Goal: Task Accomplishment & Management: Use online tool/utility

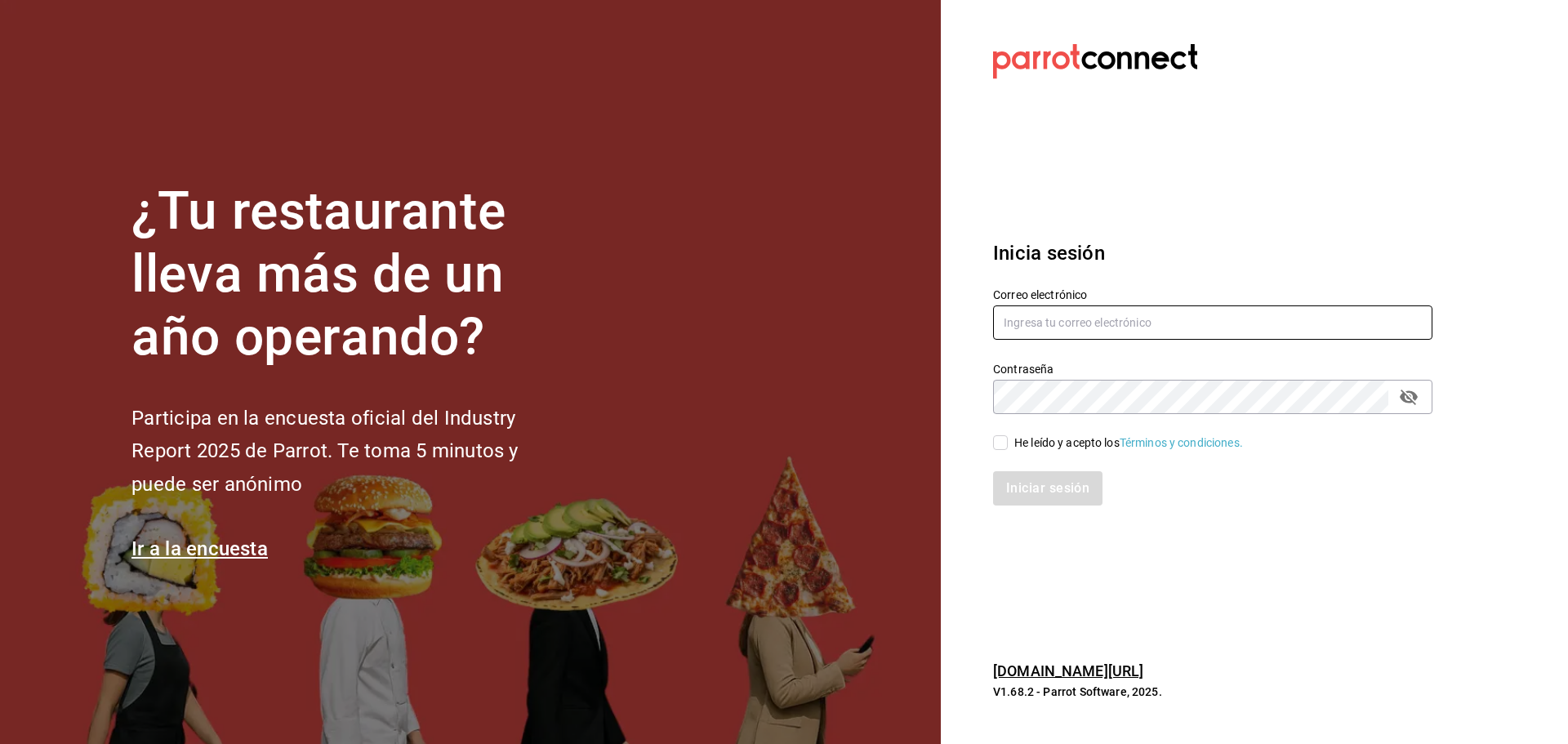
click at [1070, 326] on input "text" at bounding box center [1212, 323] width 439 height 34
type input "tairoh@yahoo.com"
click at [1000, 446] on input "He leído y acepto los Términos y condiciones." at bounding box center [1000, 443] width 15 height 15
checkbox input "true"
click at [1034, 480] on button "Iniciar sesión" at bounding box center [1048, 489] width 111 height 34
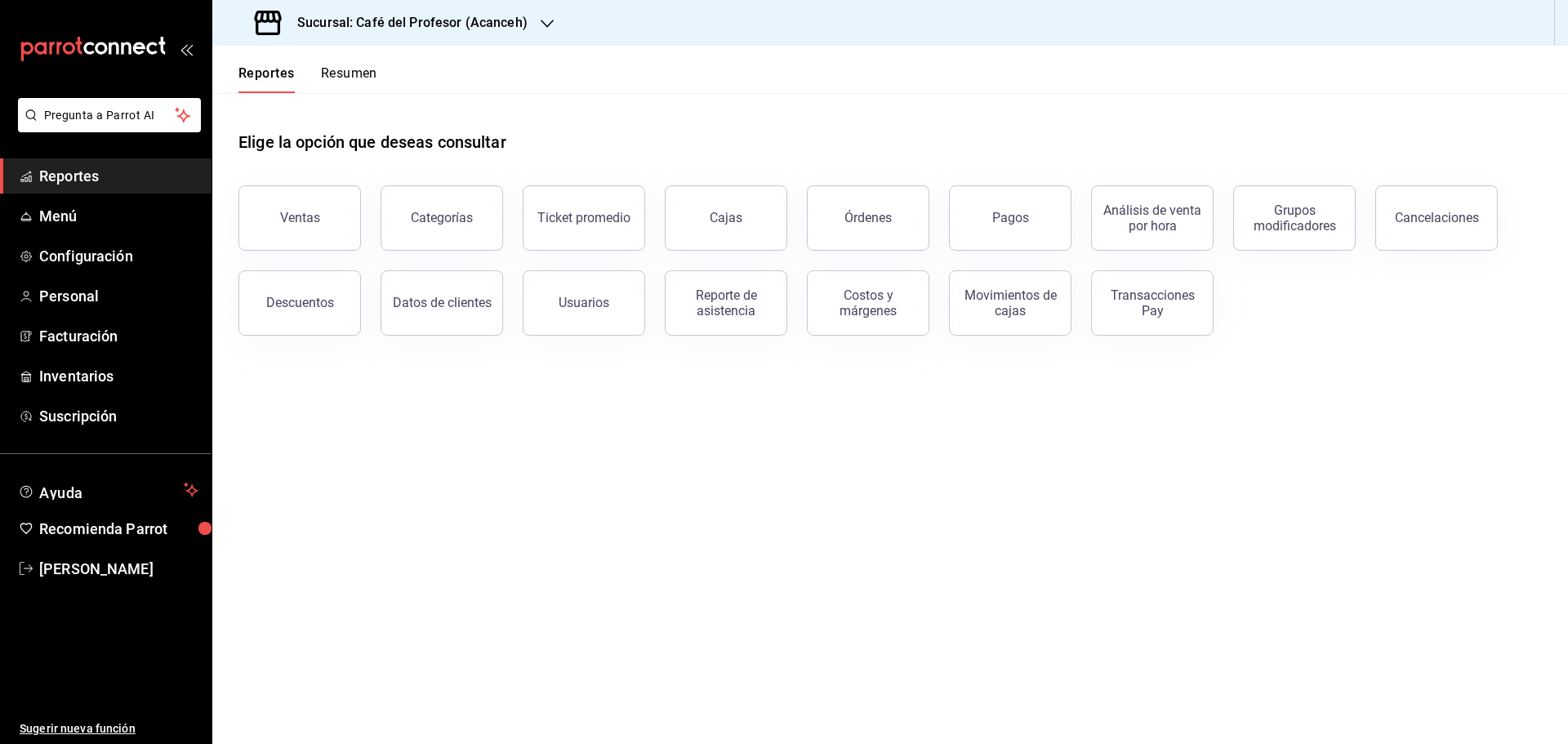
click at [551, 29] on div "Sucursal: Café del Profesor (Acanceh)" at bounding box center [392, 22] width 335 height 46
click at [413, 68] on div "Café del Profesor (Acanceh)" at bounding box center [335, 71] width 219 height 17
click at [534, 24] on div "Sucursal: Café del Profesor (Acanceh)" at bounding box center [392, 22] width 335 height 46
click at [393, 109] on div "Café del Profesor ([GEOGRAPHIC_DATA])" at bounding box center [335, 107] width 219 height 17
click at [78, 350] on link "Inventarios" at bounding box center [105, 337] width 212 height 35
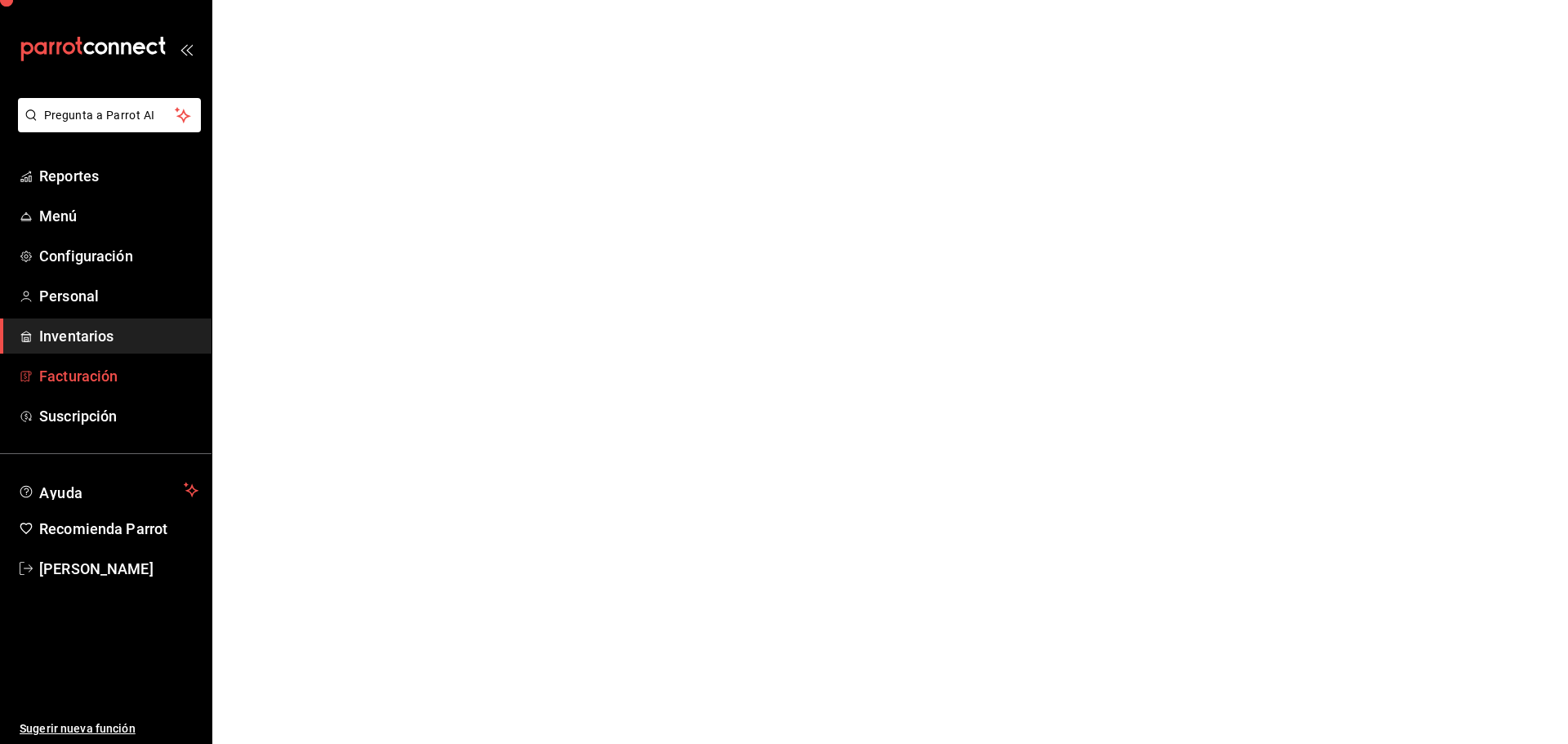
click at [82, 370] on span "Facturación" at bounding box center [118, 377] width 159 height 22
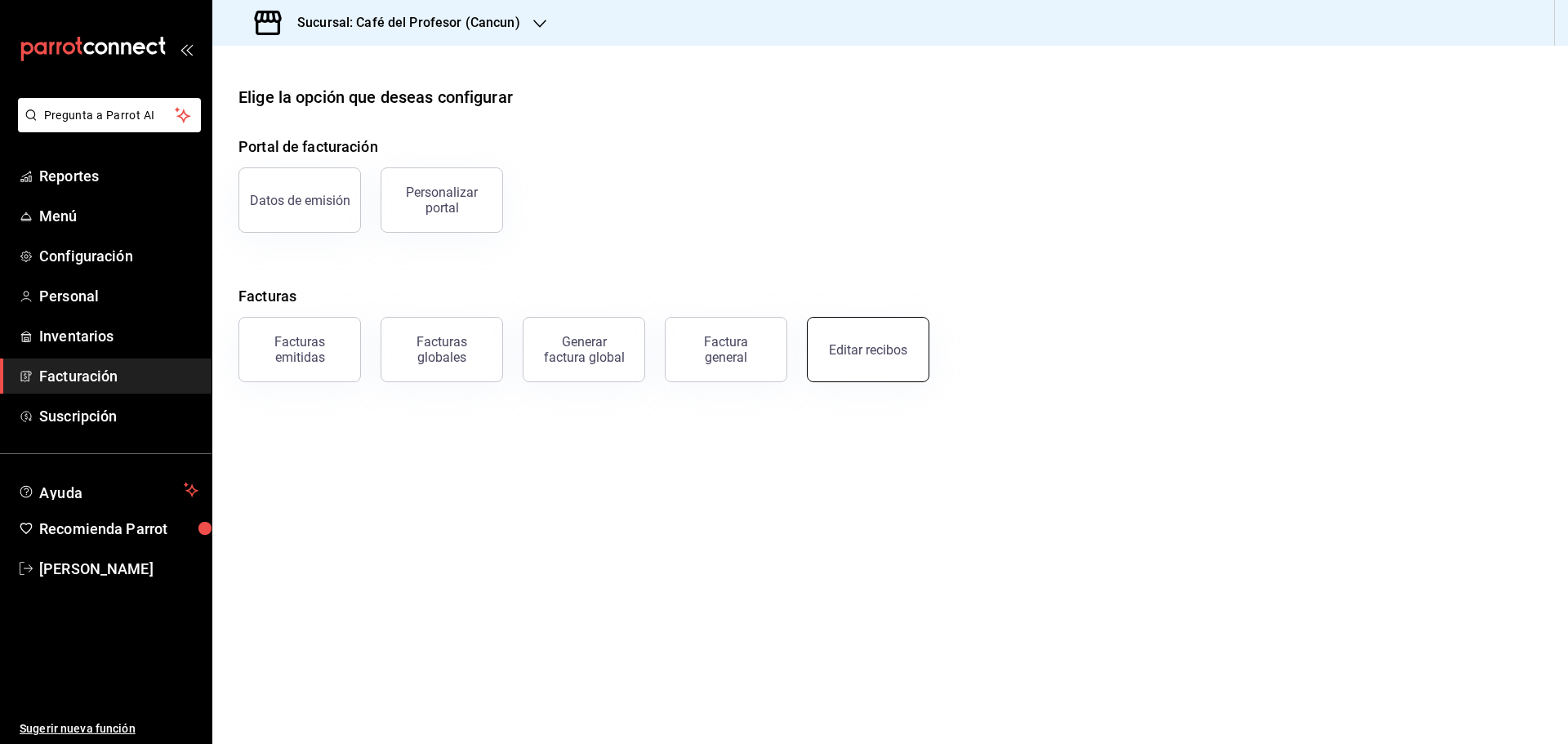
click at [873, 352] on div "Editar recibos" at bounding box center [868, 350] width 78 height 16
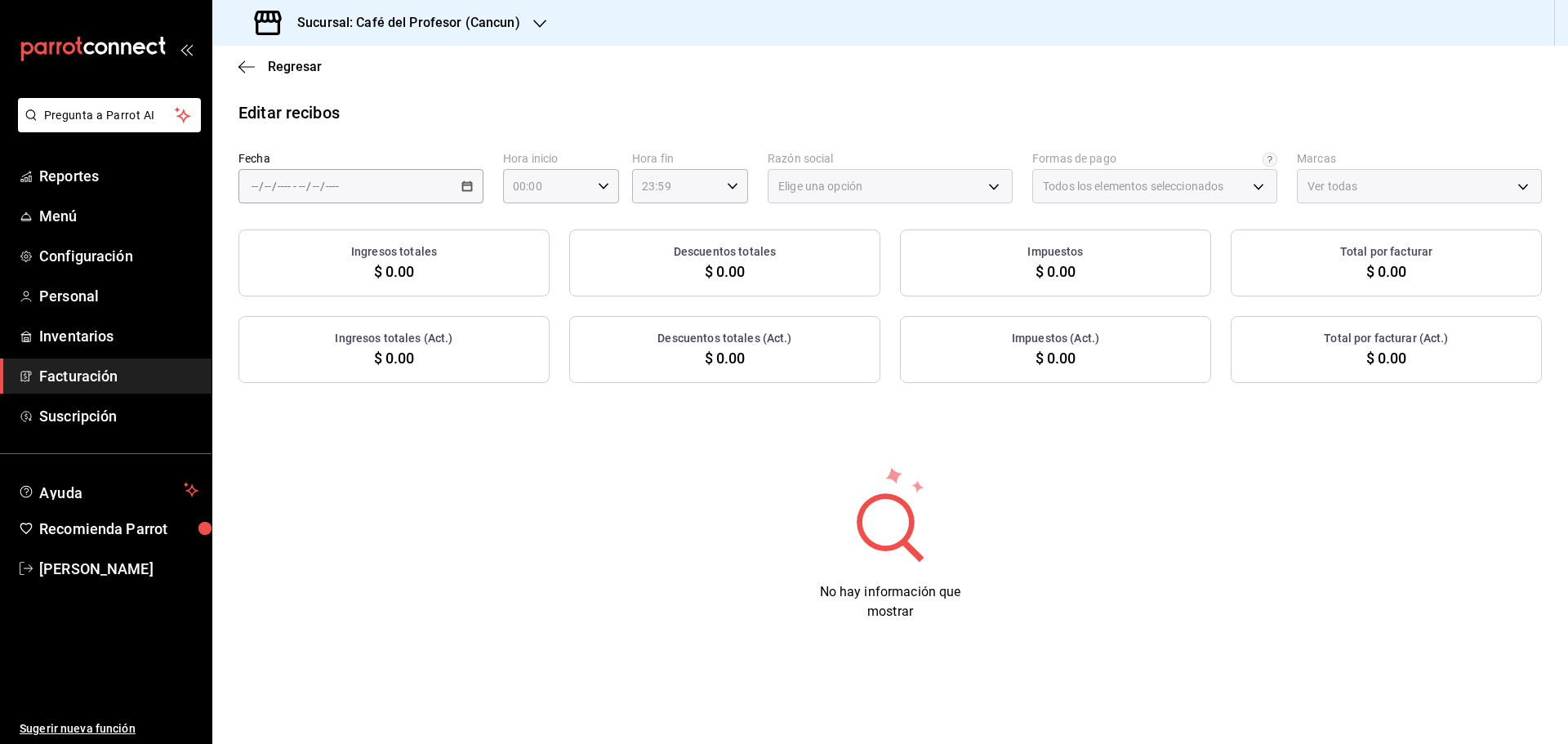
type input "539a0d62-dec3-43f4-b369-dc693f98f60e"
click at [419, 184] on div "/ / - / /" at bounding box center [361, 186] width 245 height 34
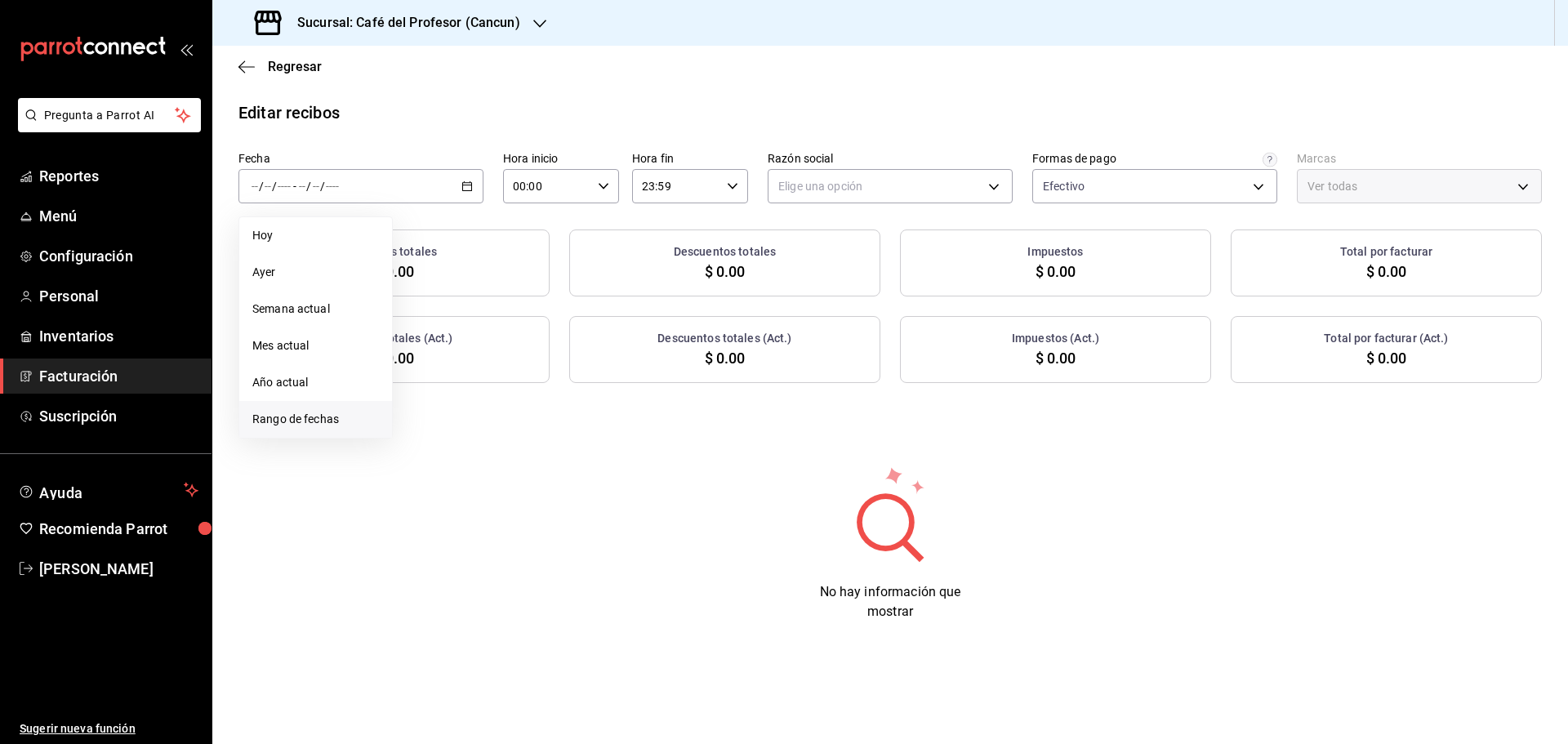
click at [325, 413] on span "Rango de fechas" at bounding box center [316, 420] width 127 height 17
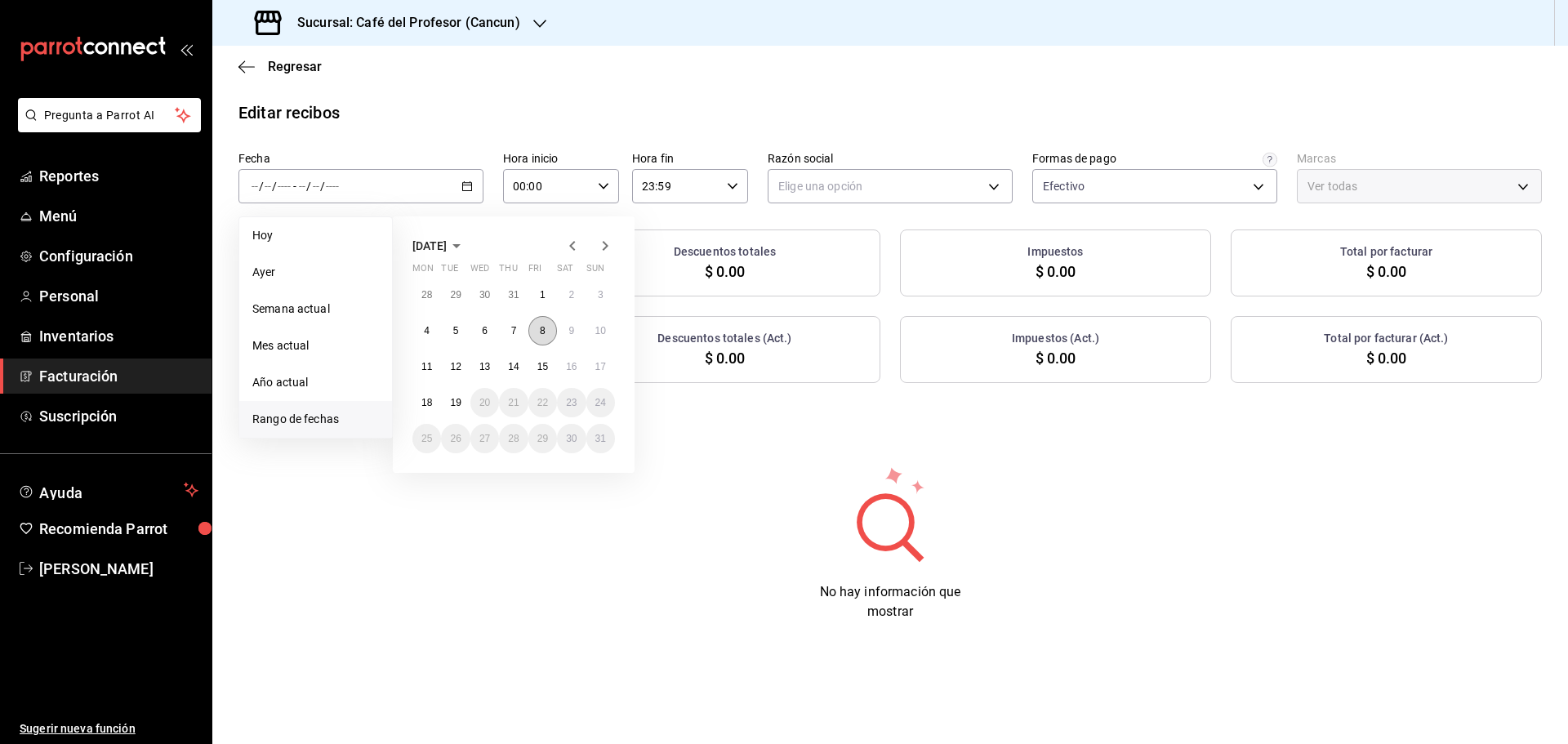
click at [547, 331] on button "8" at bounding box center [543, 331] width 29 height 30
click at [512, 368] on abbr "14" at bounding box center [513, 366] width 10 height 11
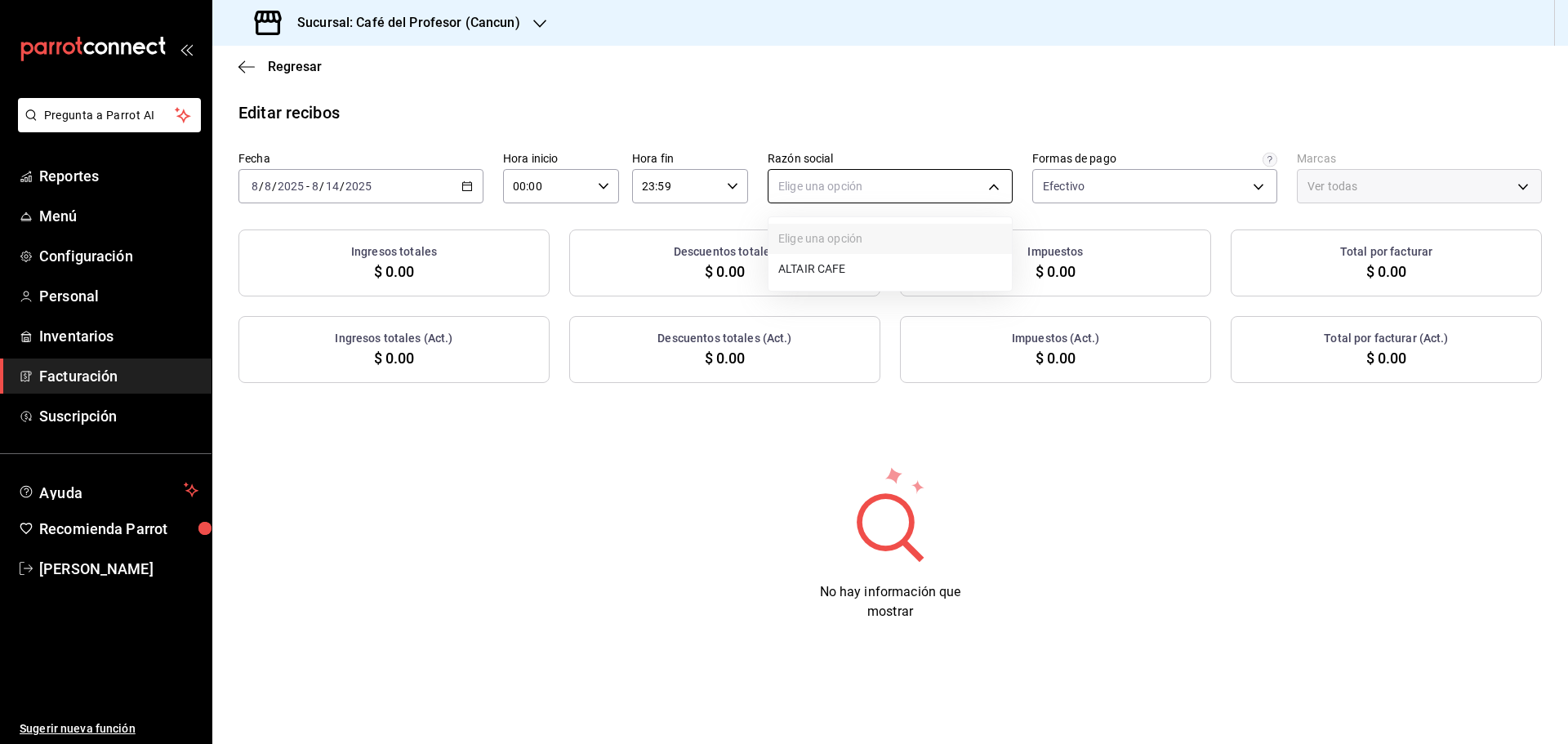
click at [985, 184] on body "Pregunta a Parrot AI Reportes Menú Configuración Personal Inventarios Facturaci…" at bounding box center [784, 372] width 1568 height 744
click at [848, 266] on li "ALTAIR CAFE" at bounding box center [890, 269] width 243 height 30
type input "f8e9ccbb-2ed4-4b61-8efa-c0f2100cd2d0"
type input "c124c12d-dc0e-4a3d-911f-5b13390841f9"
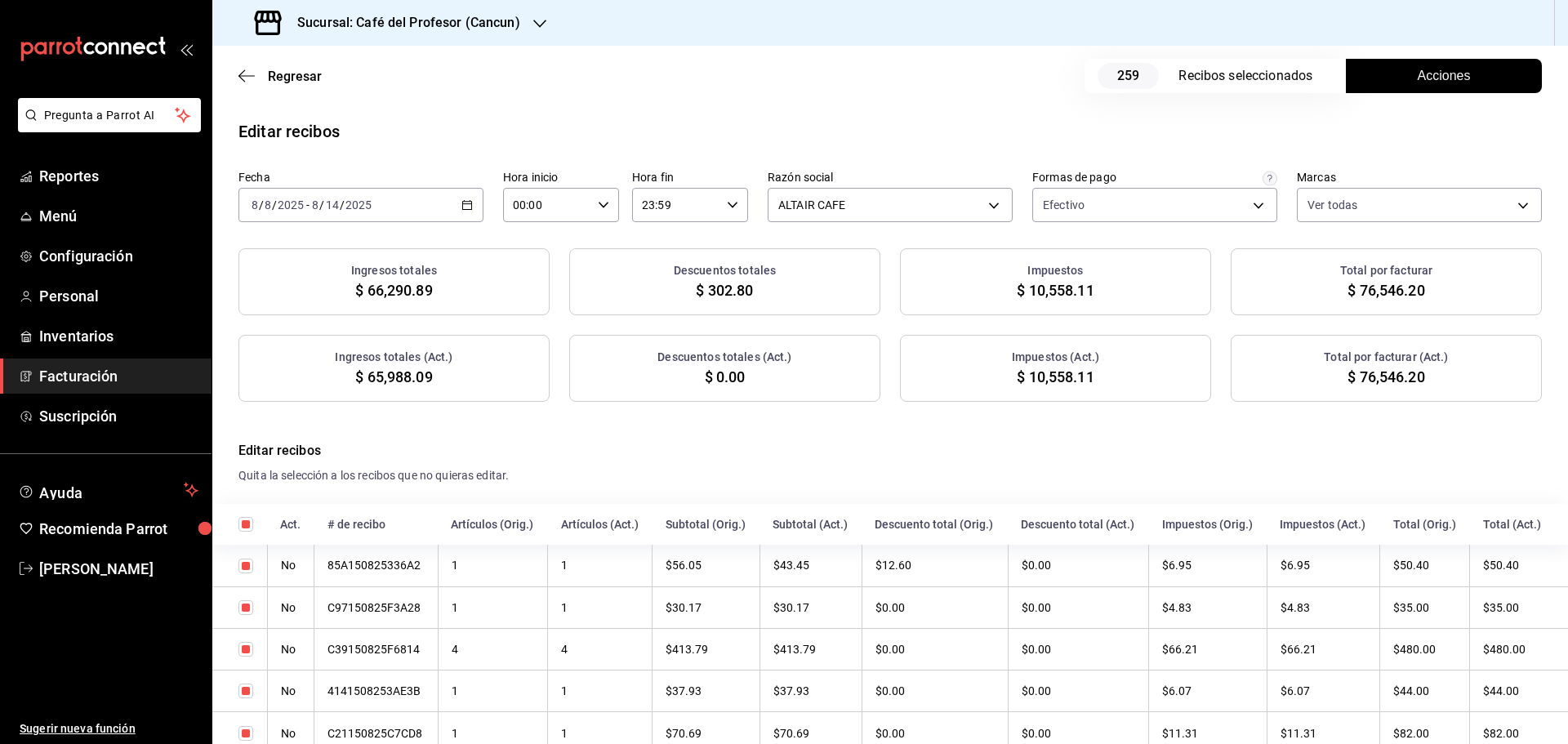
click at [1462, 75] on button "Acciones" at bounding box center [1444, 76] width 196 height 34
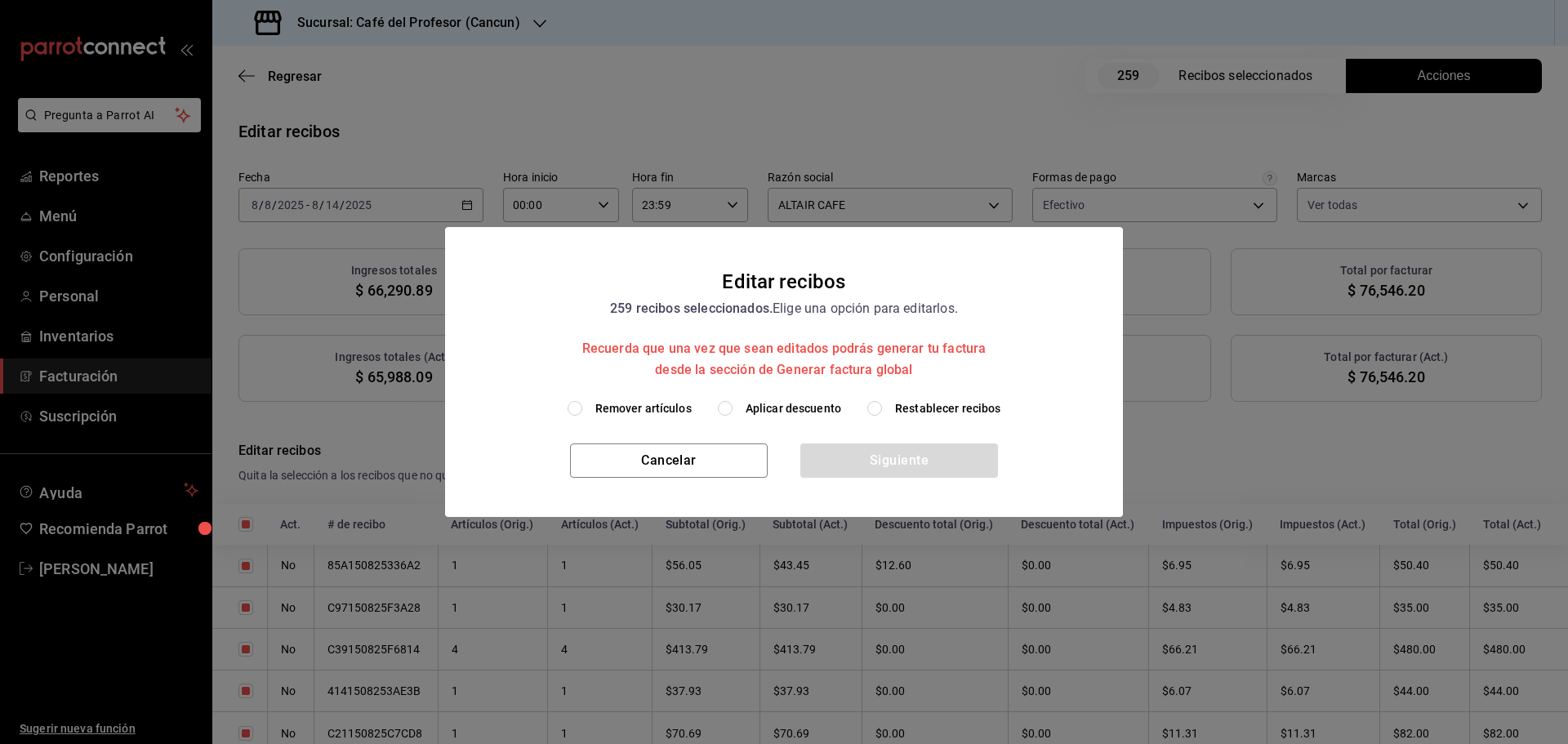
click at [652, 412] on span "Remover artículos" at bounding box center [643, 408] width 96 height 17
click at [583, 412] on input "Remover artículos" at bounding box center [575, 408] width 15 height 15
radio input "true"
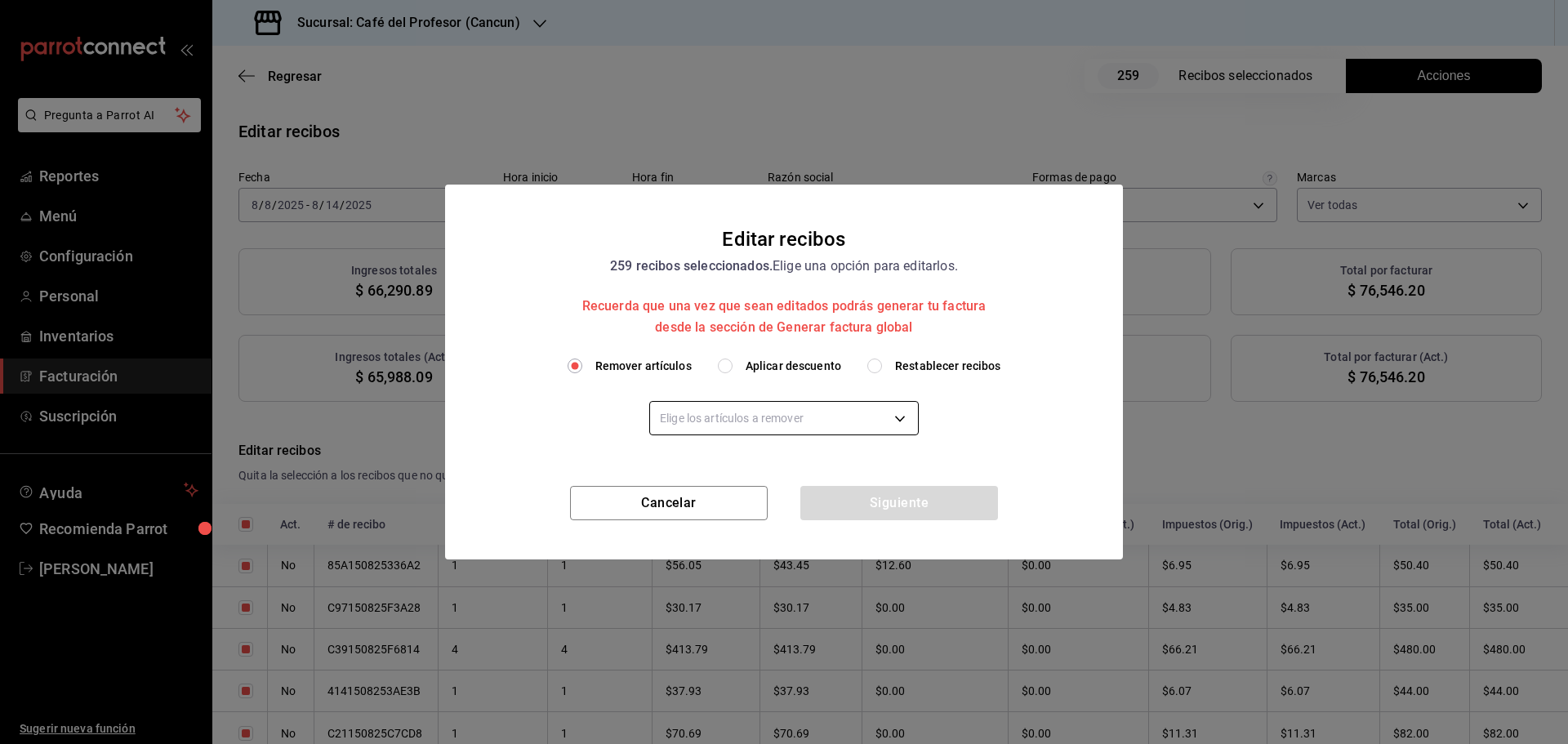
click at [899, 423] on body "Pregunta a Parrot AI Reportes Menú Configuración Personal Inventarios Facturaci…" at bounding box center [784, 372] width 1568 height 744
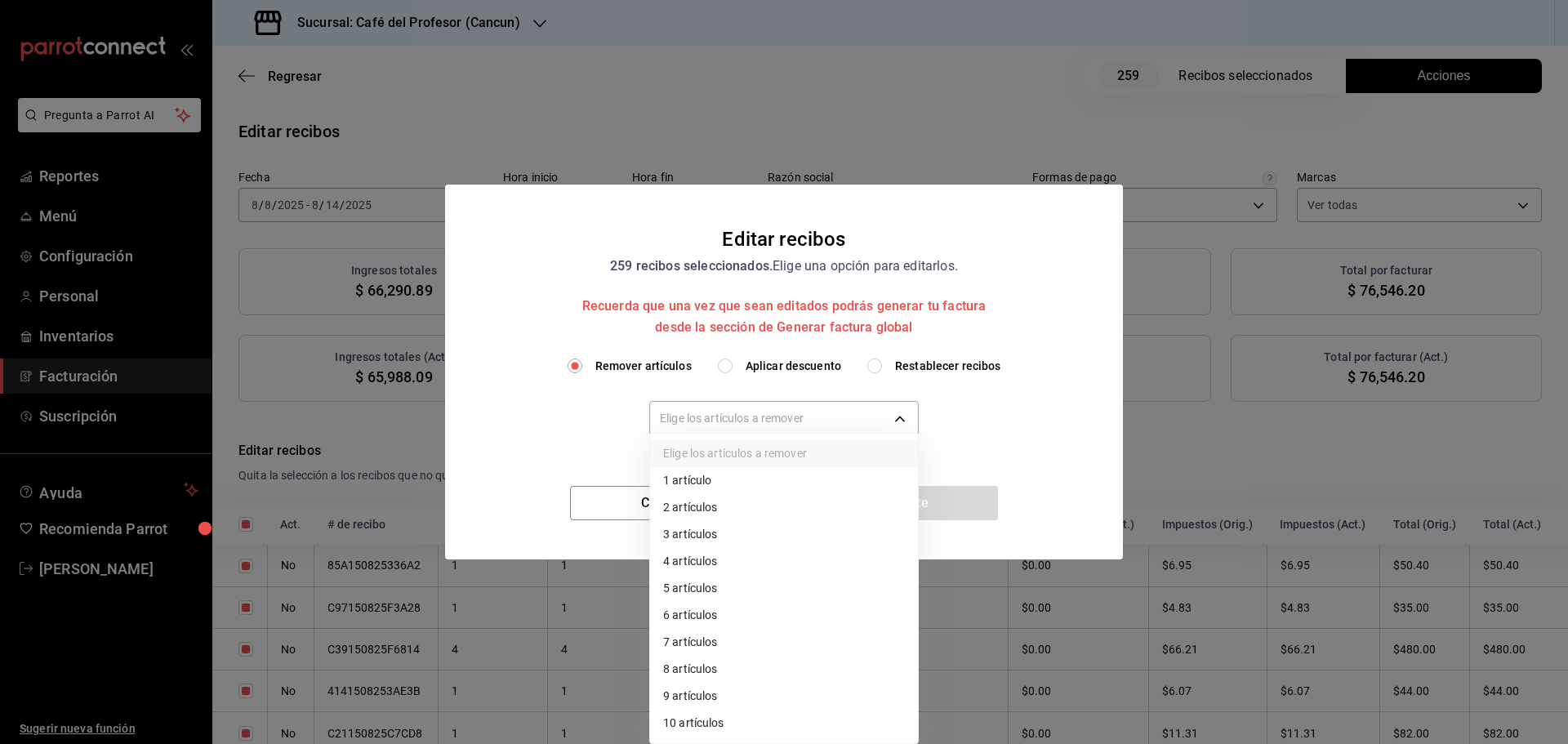
click at [745, 501] on li "2 artículos" at bounding box center [783, 507] width 268 height 27
type input "2"
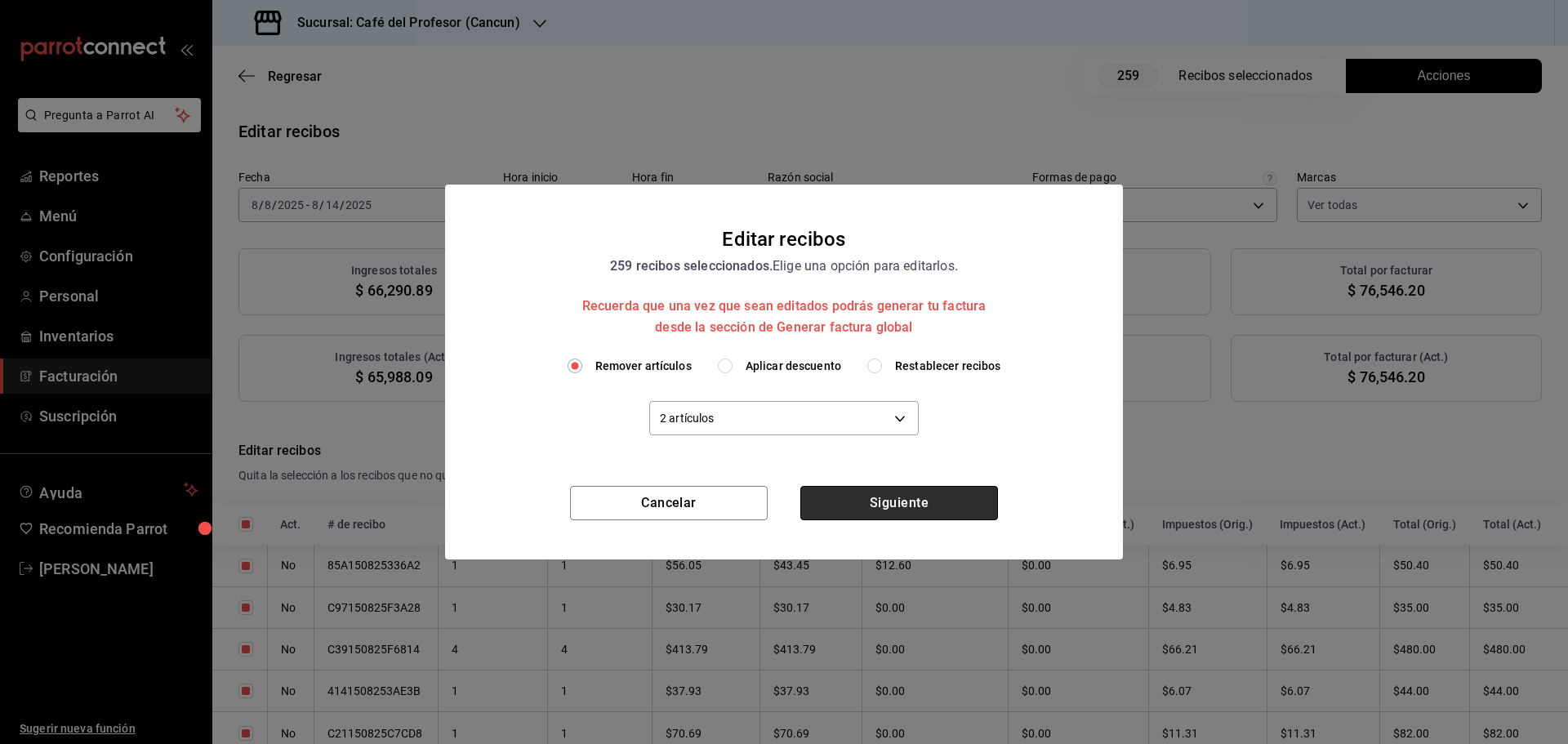
click at [919, 505] on button "Siguiente" at bounding box center [900, 503] width 198 height 34
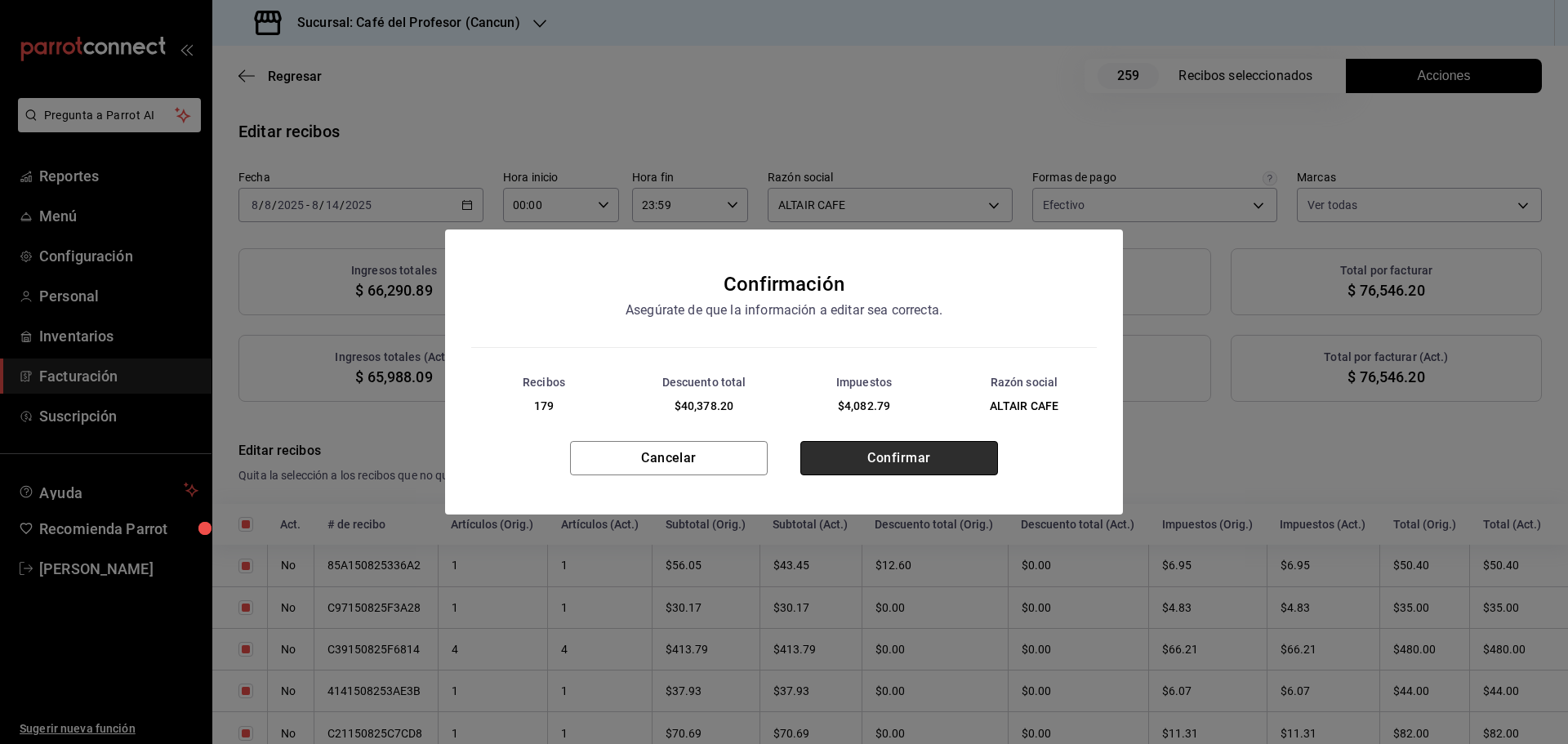
click at [895, 446] on button "Confirmar" at bounding box center [900, 458] width 198 height 34
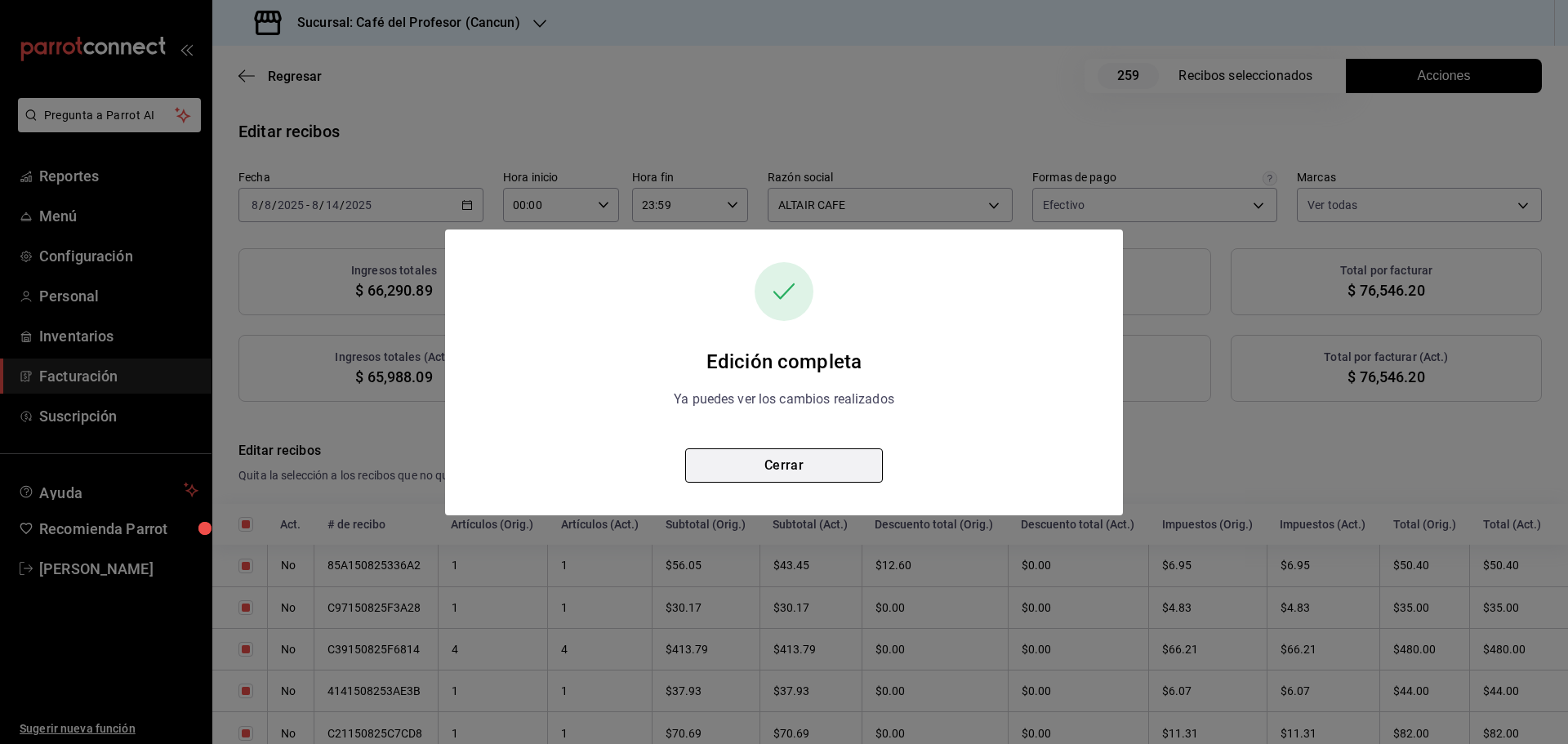
click at [812, 452] on button "Cerrar" at bounding box center [784, 465] width 198 height 34
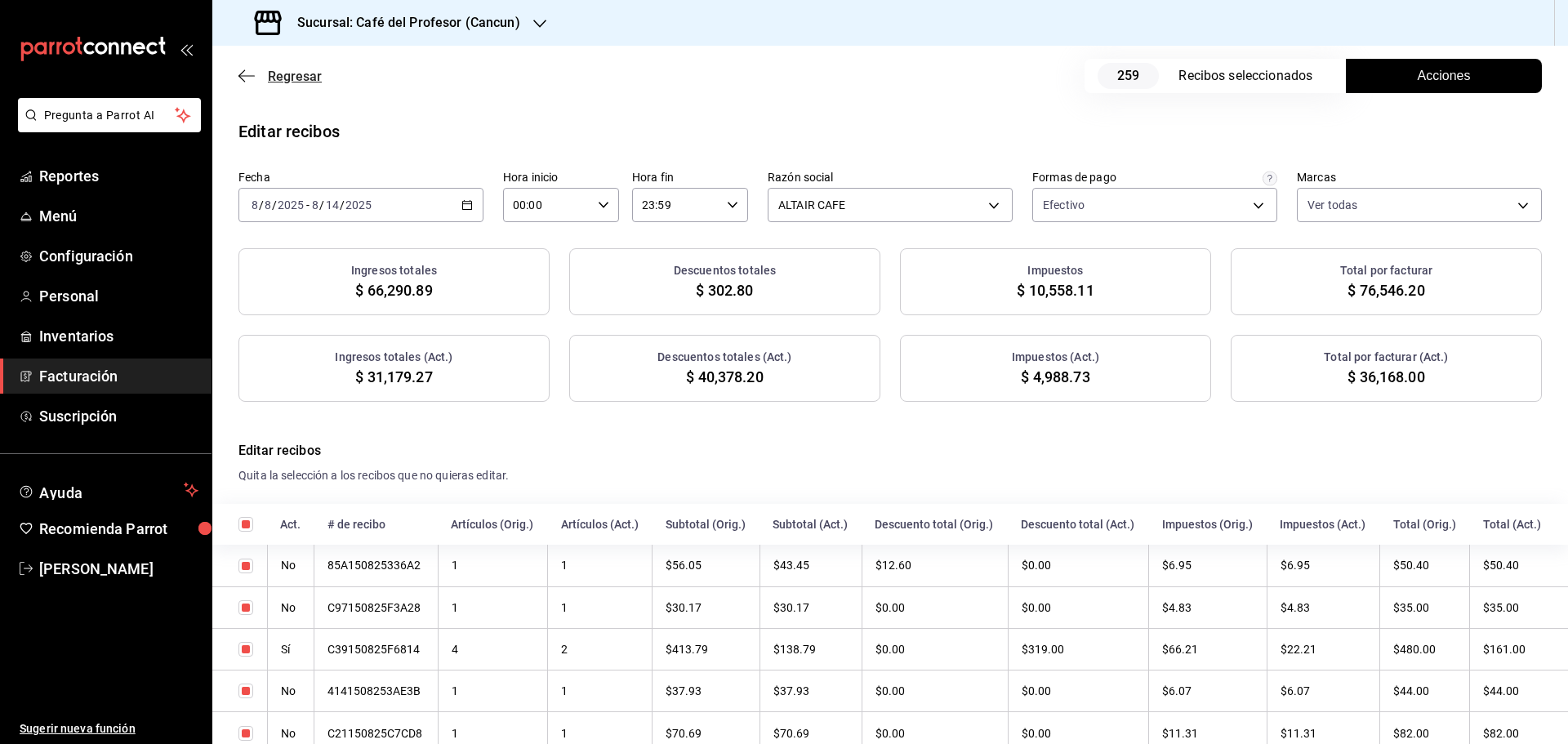
click at [262, 78] on span "Regresar" at bounding box center [280, 76] width 83 height 16
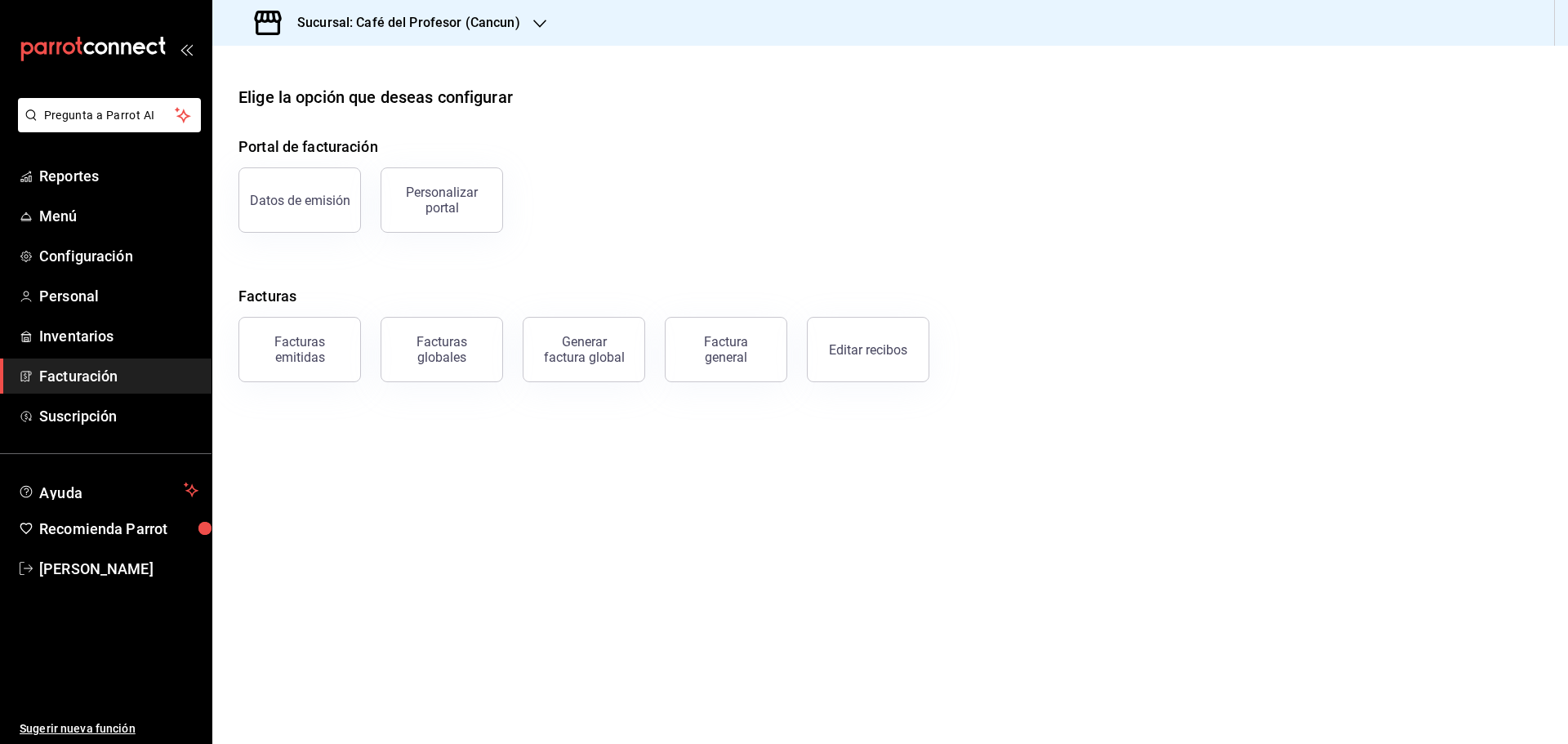
click at [539, 23] on icon "button" at bounding box center [540, 23] width 13 height 8
click at [421, 71] on div "Café del Profesor (Acanceh)" at bounding box center [335, 71] width 219 height 17
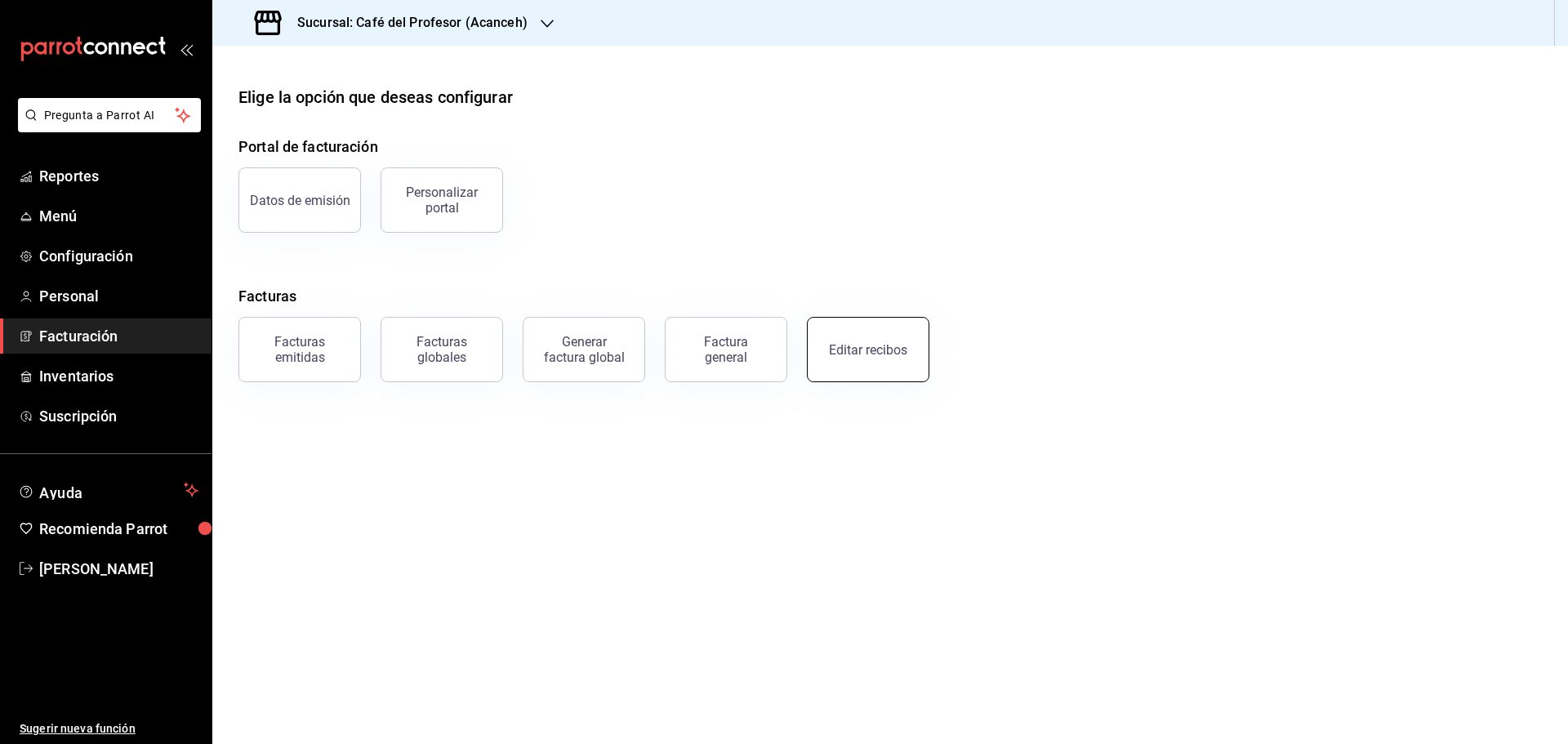
click at [869, 337] on button "Editar recibos" at bounding box center [868, 350] width 122 height 65
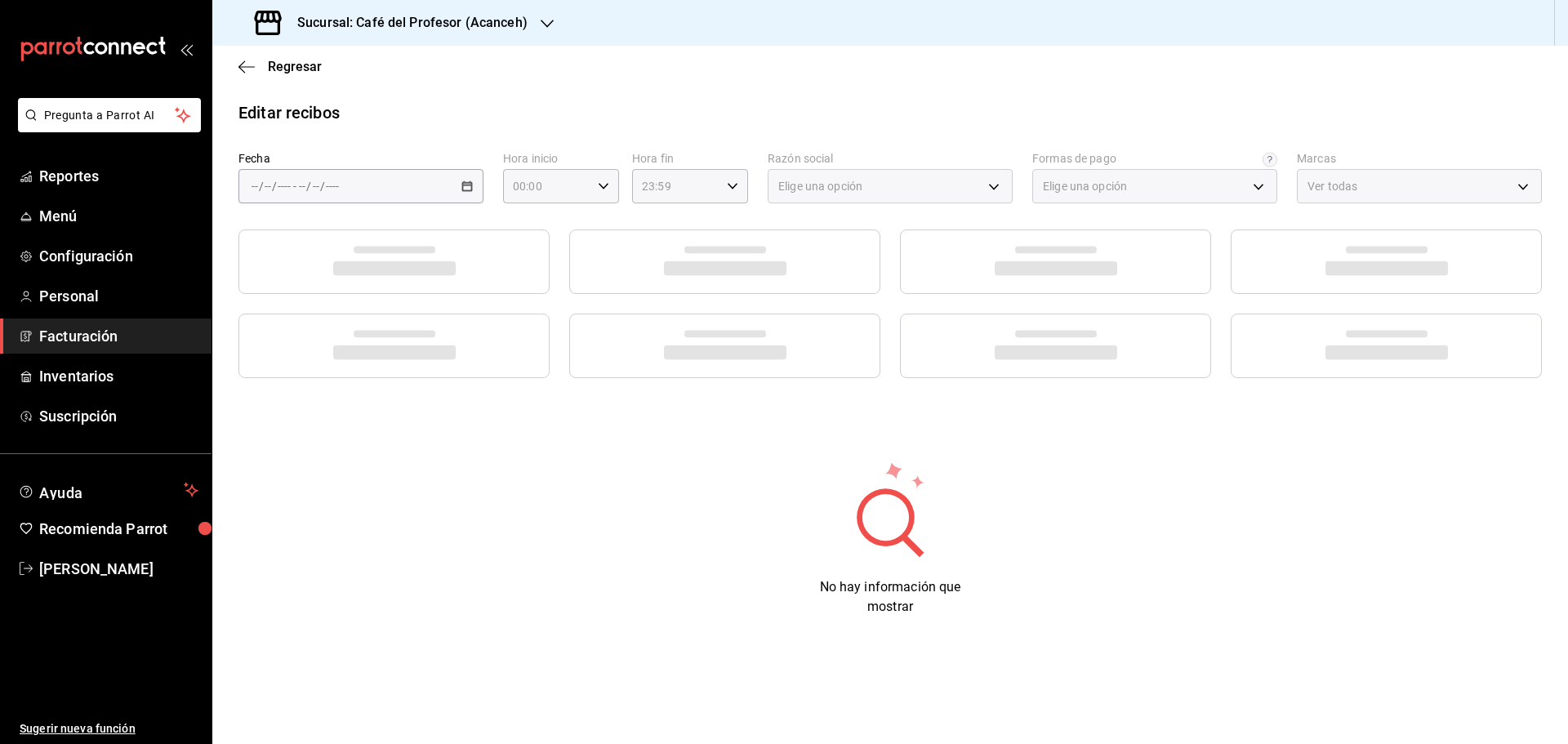
type input "8b9d3247-2f47-428e-a386-d008ffe4c33c"
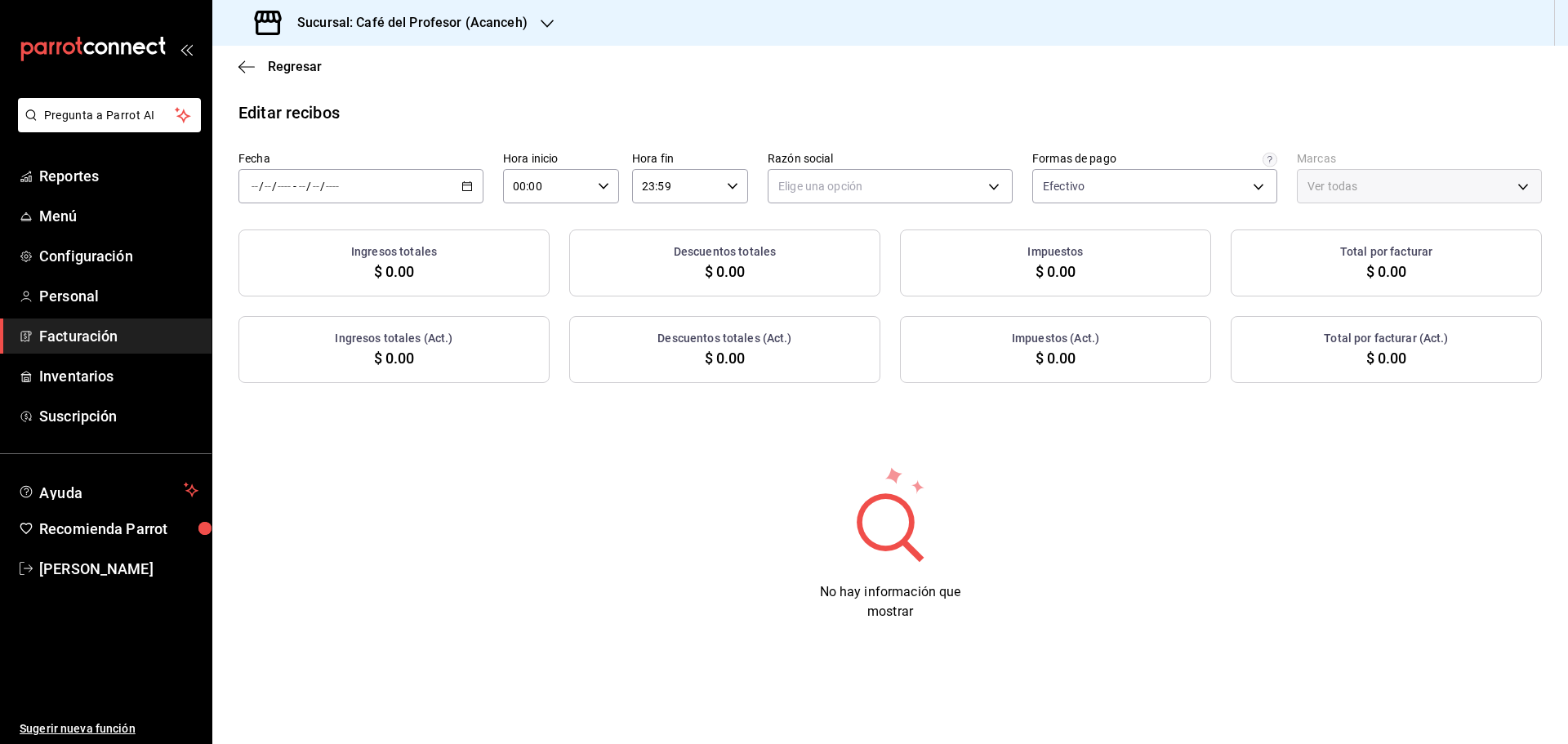
click at [466, 186] on icon "button" at bounding box center [467, 186] width 11 height 11
click at [309, 410] on li "Rango de fechas" at bounding box center [316, 419] width 153 height 36
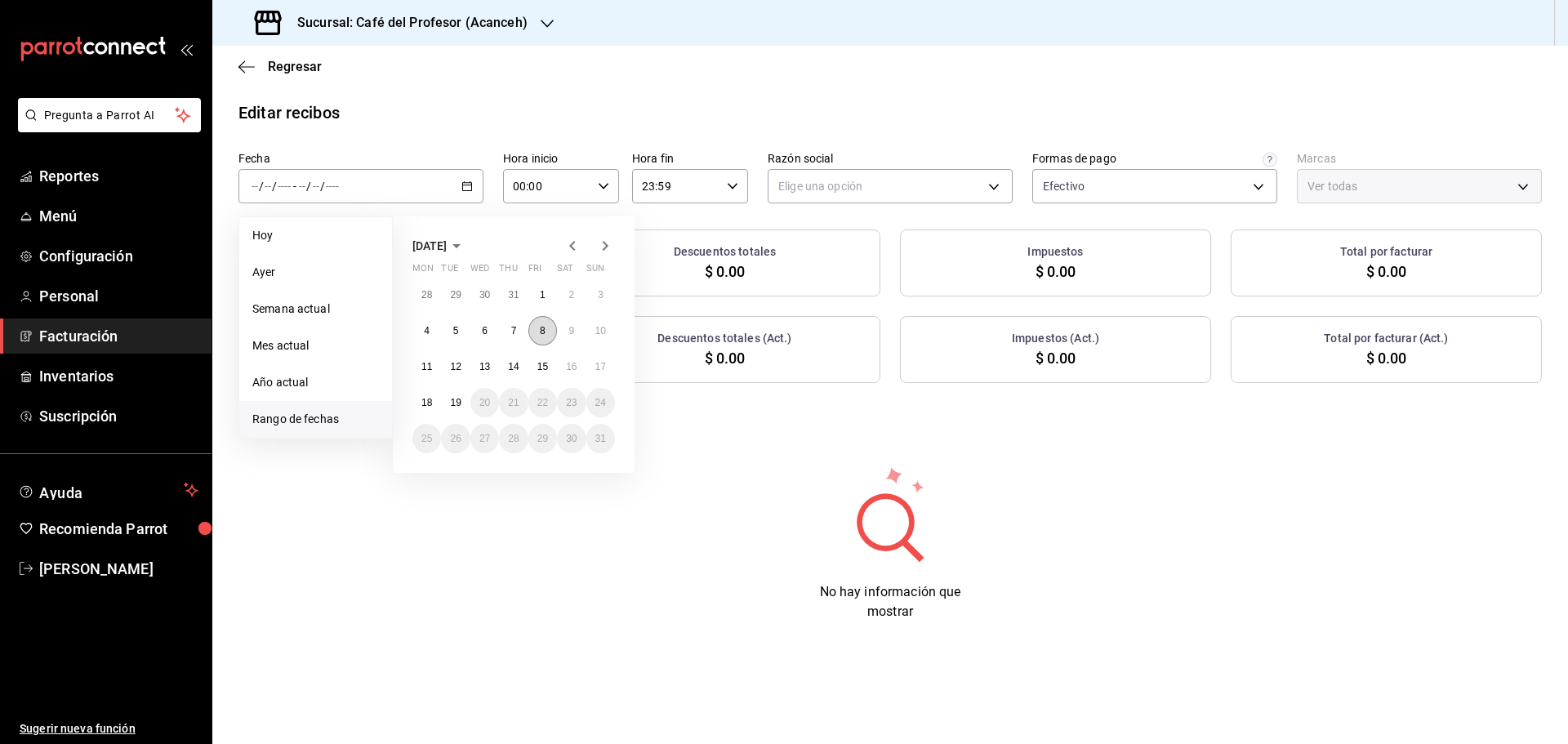
click at [544, 329] on abbr "8" at bounding box center [543, 331] width 6 height 11
click at [518, 371] on abbr "14" at bounding box center [513, 366] width 10 height 11
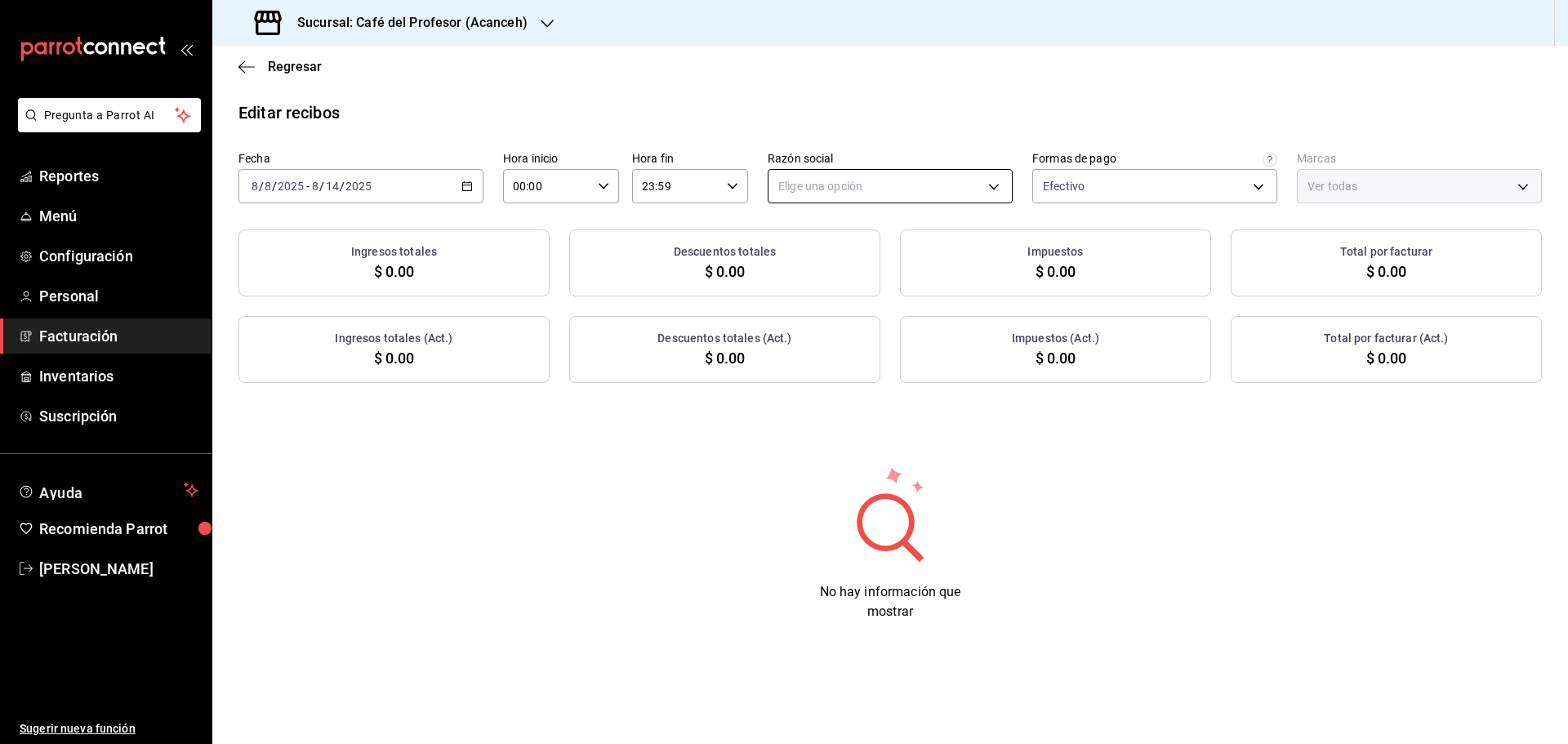
click at [1007, 186] on body "Pregunta a Parrot AI Reportes Menú Configuración Personal Facturación Inventari…" at bounding box center [784, 372] width 1568 height 744
click at [901, 263] on li "ALTAIR CAFE" at bounding box center [890, 269] width 243 height 30
type input "13035fa2-4482-428a-a46b-159a3511a0b7"
type input "c1a8b8e6-187f-497f-b24d-8667d510d931"
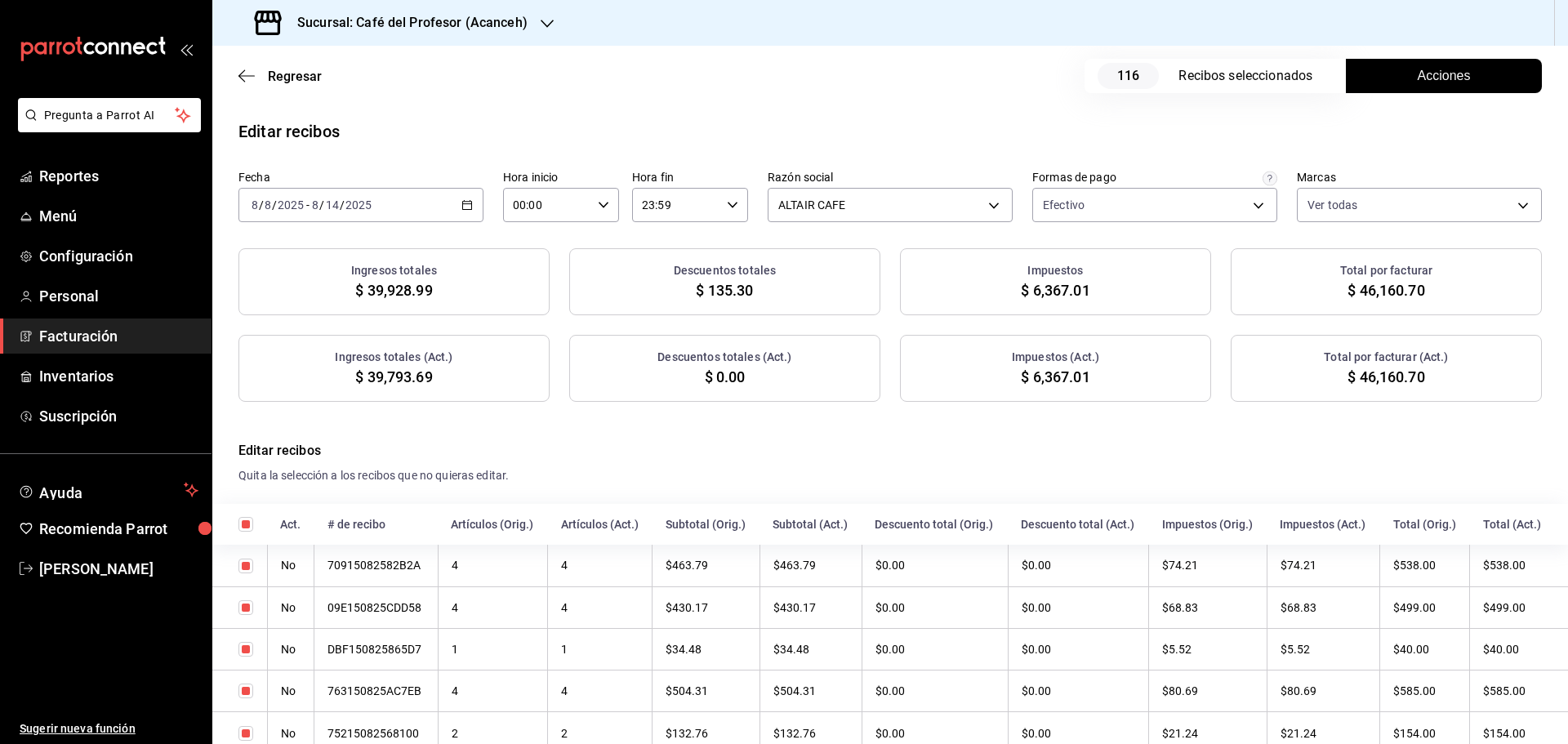
click at [1467, 80] on button "Acciones" at bounding box center [1444, 76] width 196 height 34
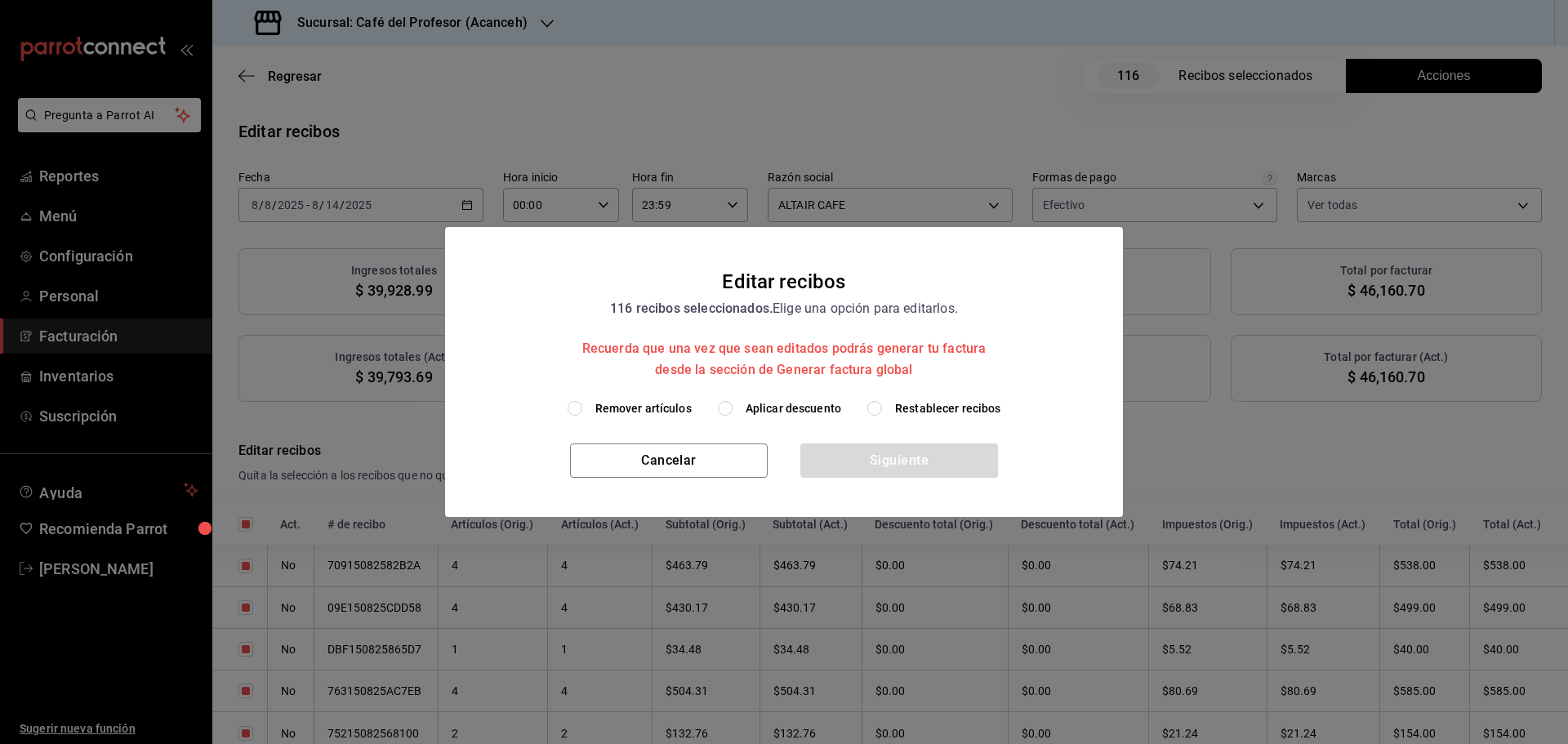
click at [821, 412] on span "Aplicar descuento" at bounding box center [793, 408] width 96 height 17
click at [733, 412] on input "Aplicar descuento" at bounding box center [725, 408] width 15 height 15
radio input "true"
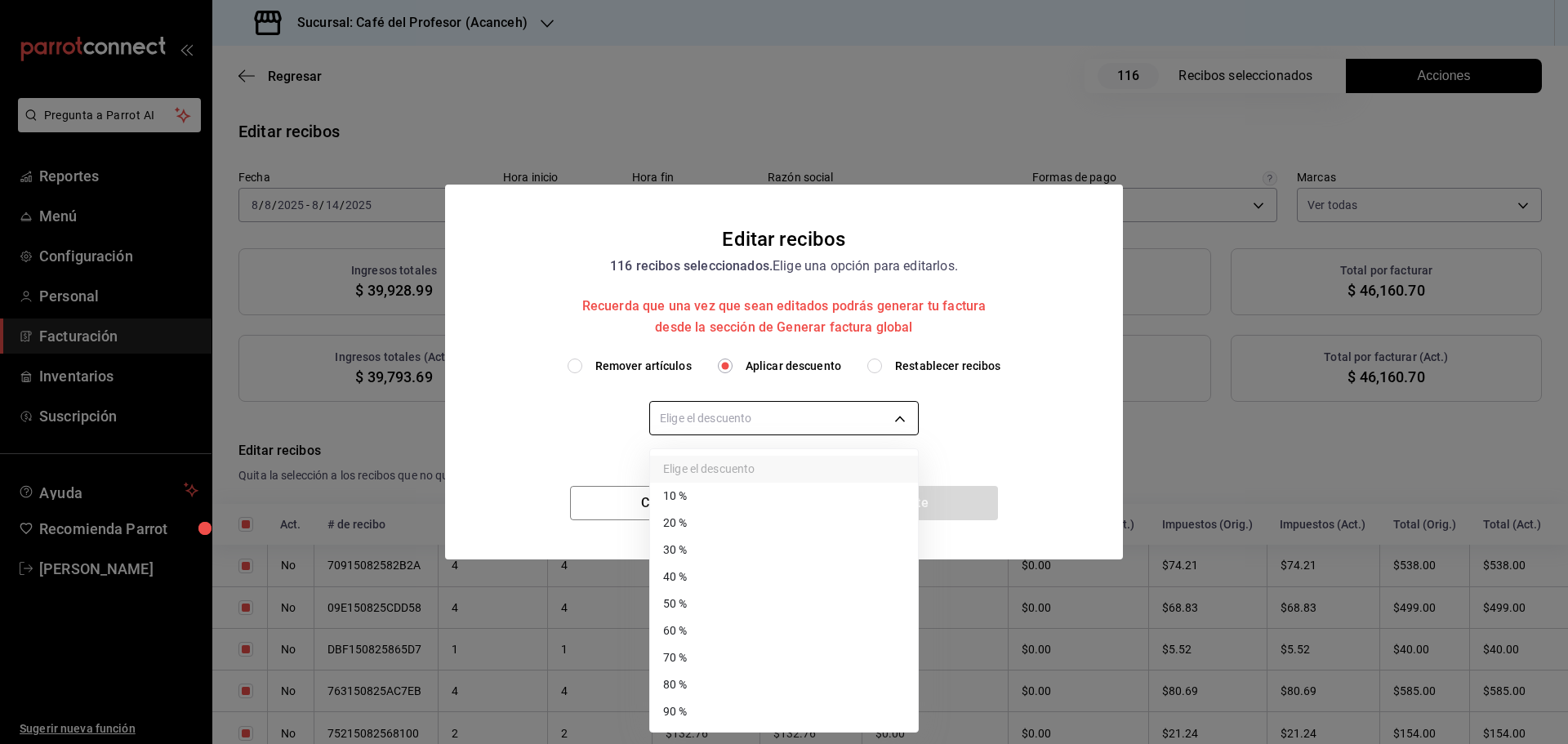
click at [889, 420] on body "Pregunta a Parrot AI Reportes Menú Configuración Personal Facturación Inventari…" at bounding box center [784, 372] width 1568 height 744
click at [743, 549] on li "30 %" at bounding box center [783, 550] width 268 height 27
type input "30"
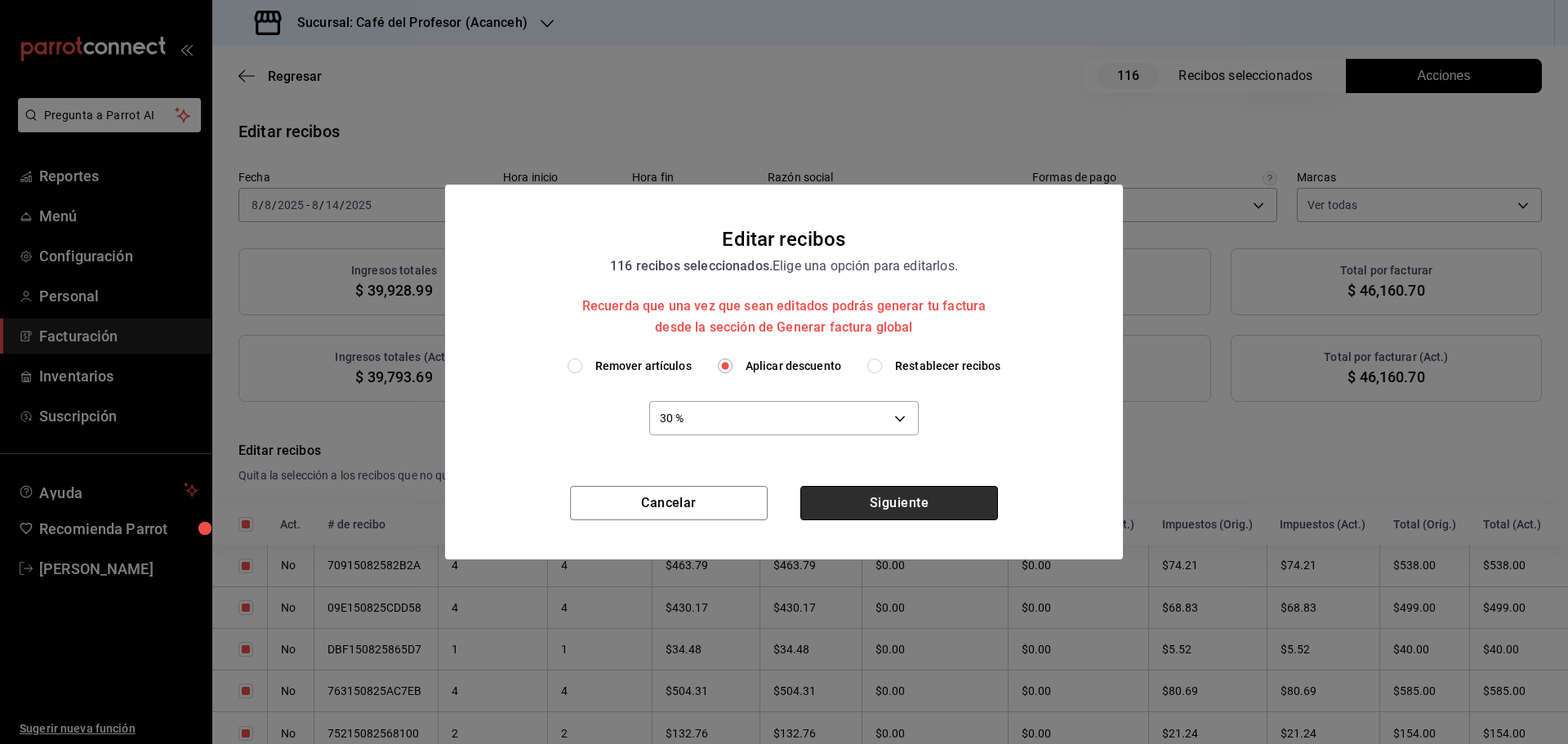
click at [903, 499] on button "Siguiente" at bounding box center [900, 503] width 198 height 34
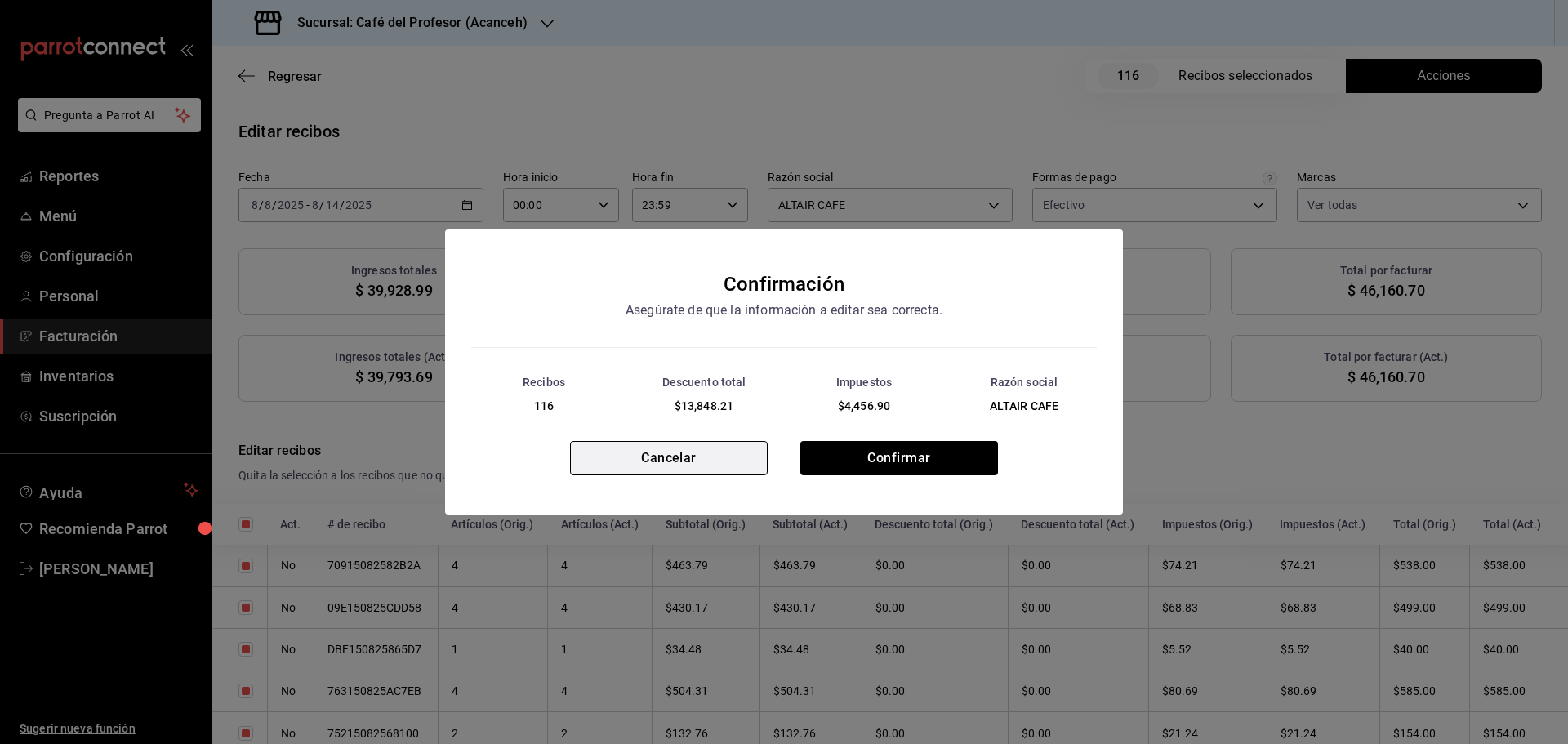
click at [683, 453] on button "Cancelar" at bounding box center [669, 458] width 198 height 34
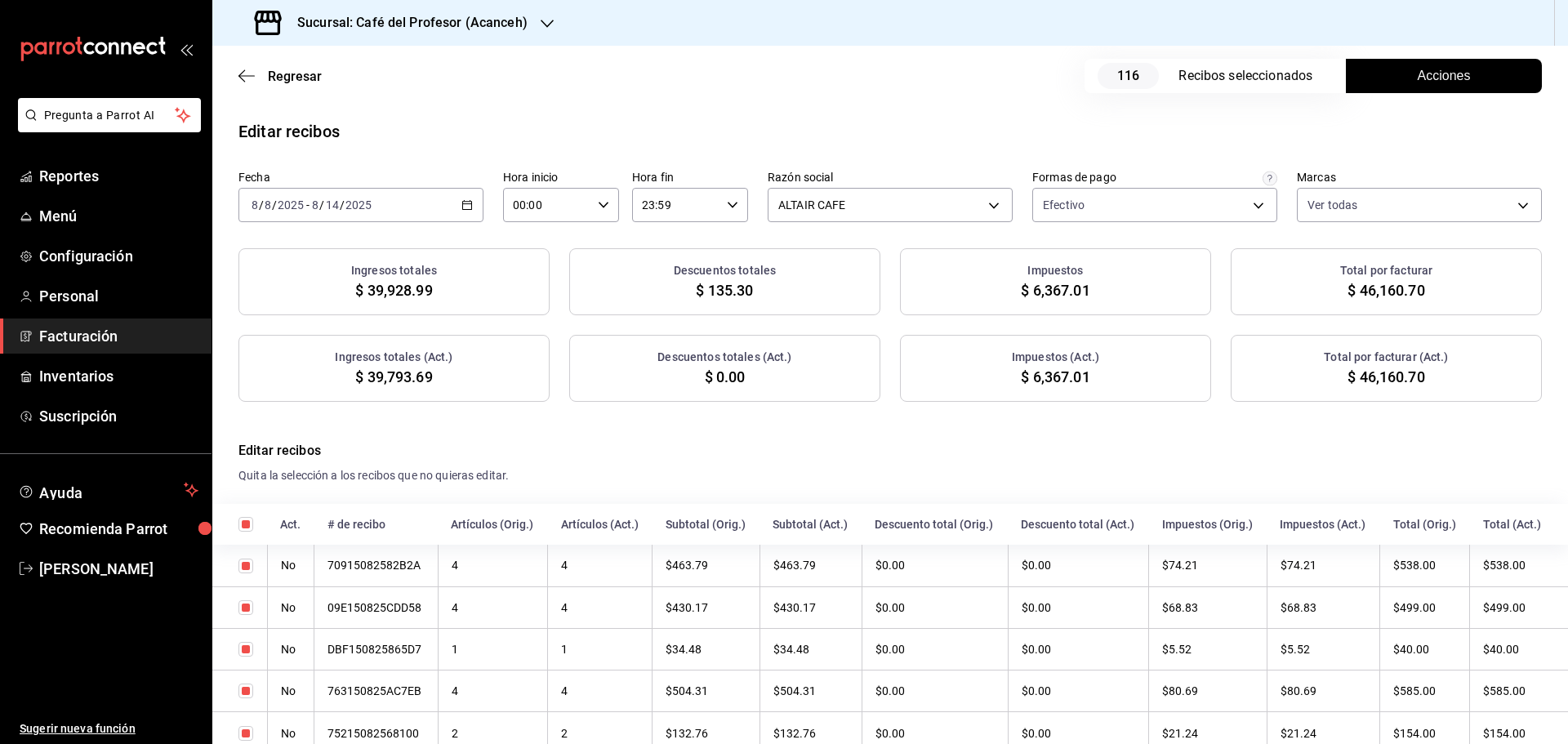
click at [1427, 82] on span "Acciones" at bounding box center [1444, 76] width 53 height 20
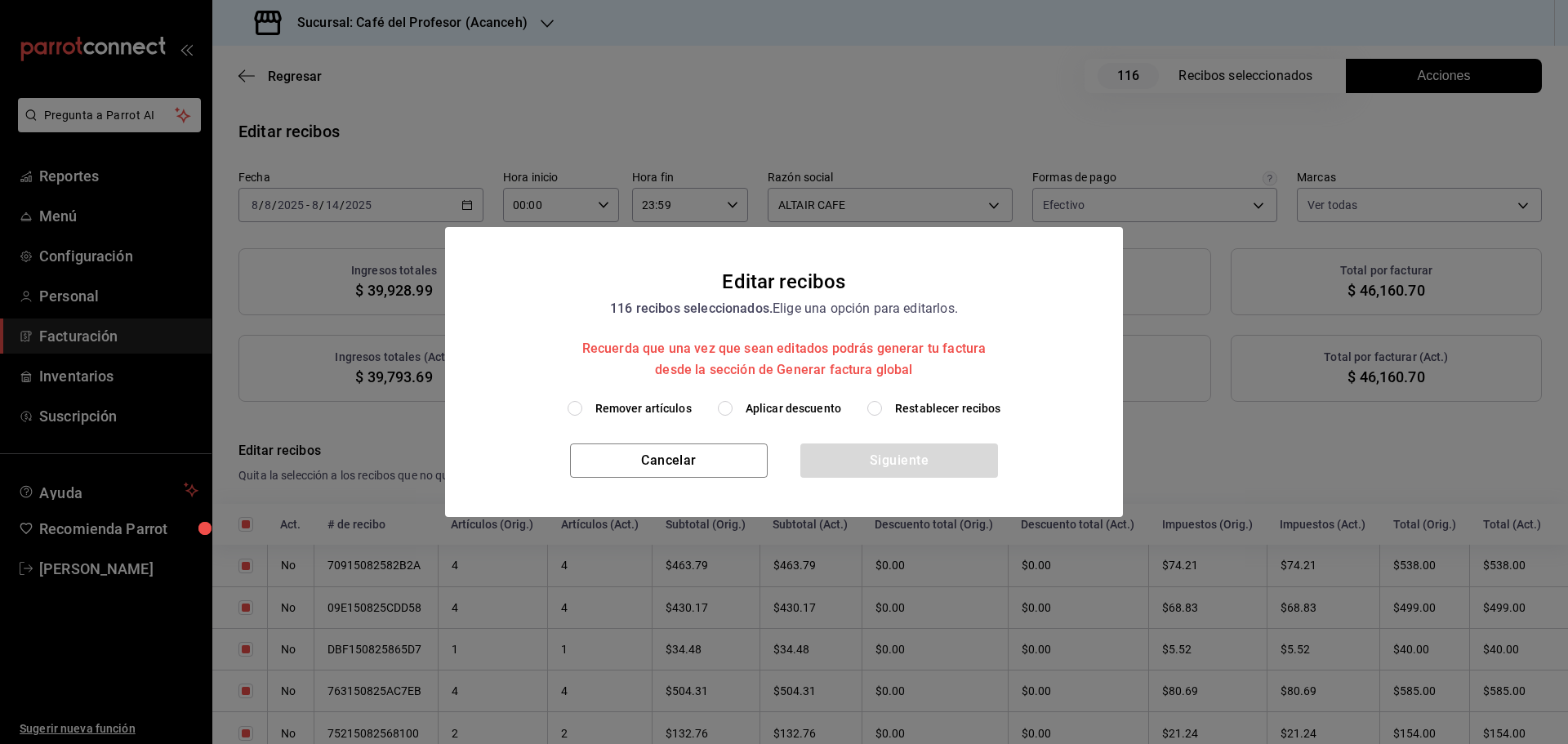
click at [769, 406] on span "Aplicar descuento" at bounding box center [793, 408] width 96 height 17
click at [733, 406] on input "Aplicar descuento" at bounding box center [725, 408] width 15 height 15
radio input "true"
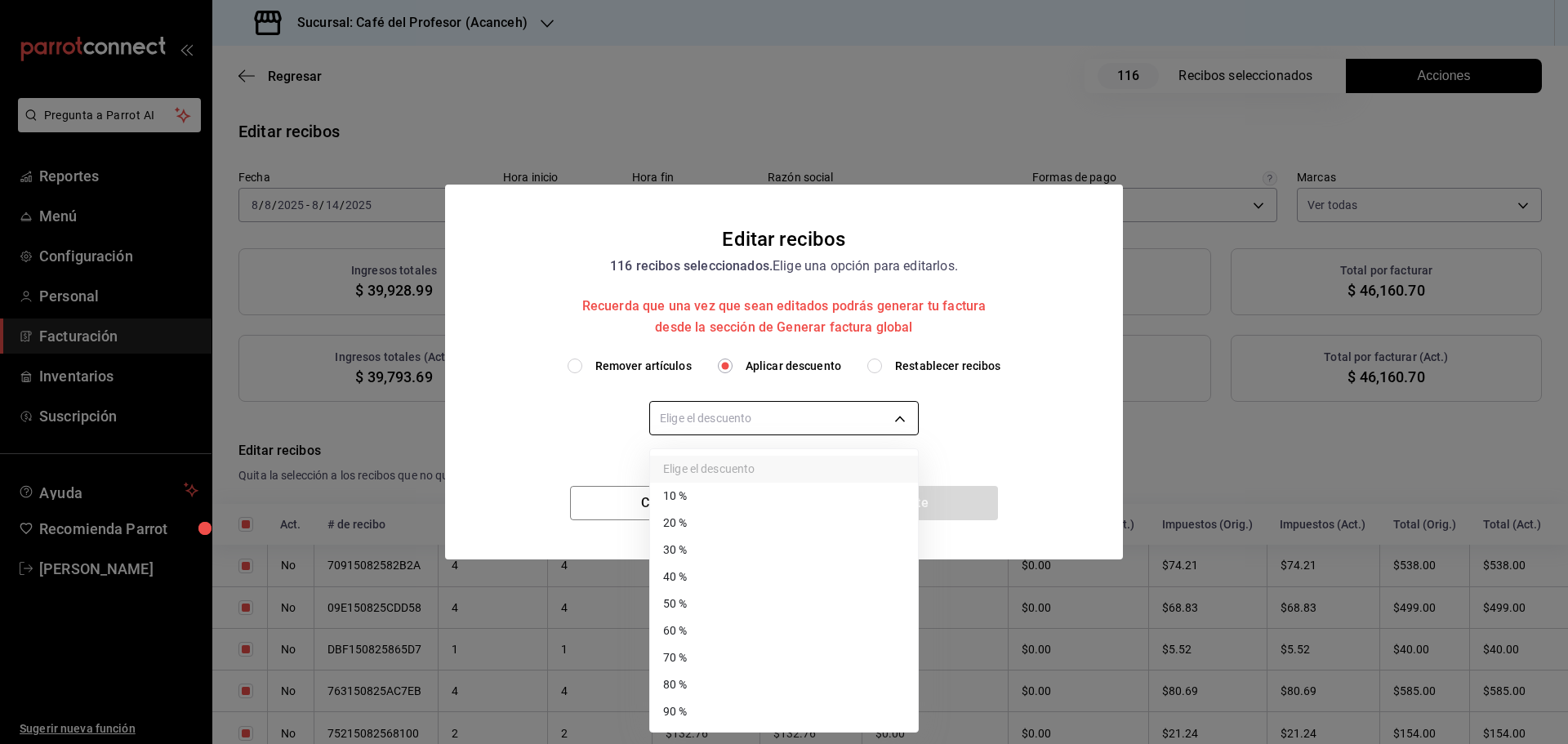
click at [910, 420] on body "Pregunta a Parrot AI Reportes Menú Configuración Personal Facturación Inventari…" at bounding box center [784, 372] width 1568 height 744
click at [714, 586] on li "40 %" at bounding box center [783, 577] width 268 height 27
type input "40"
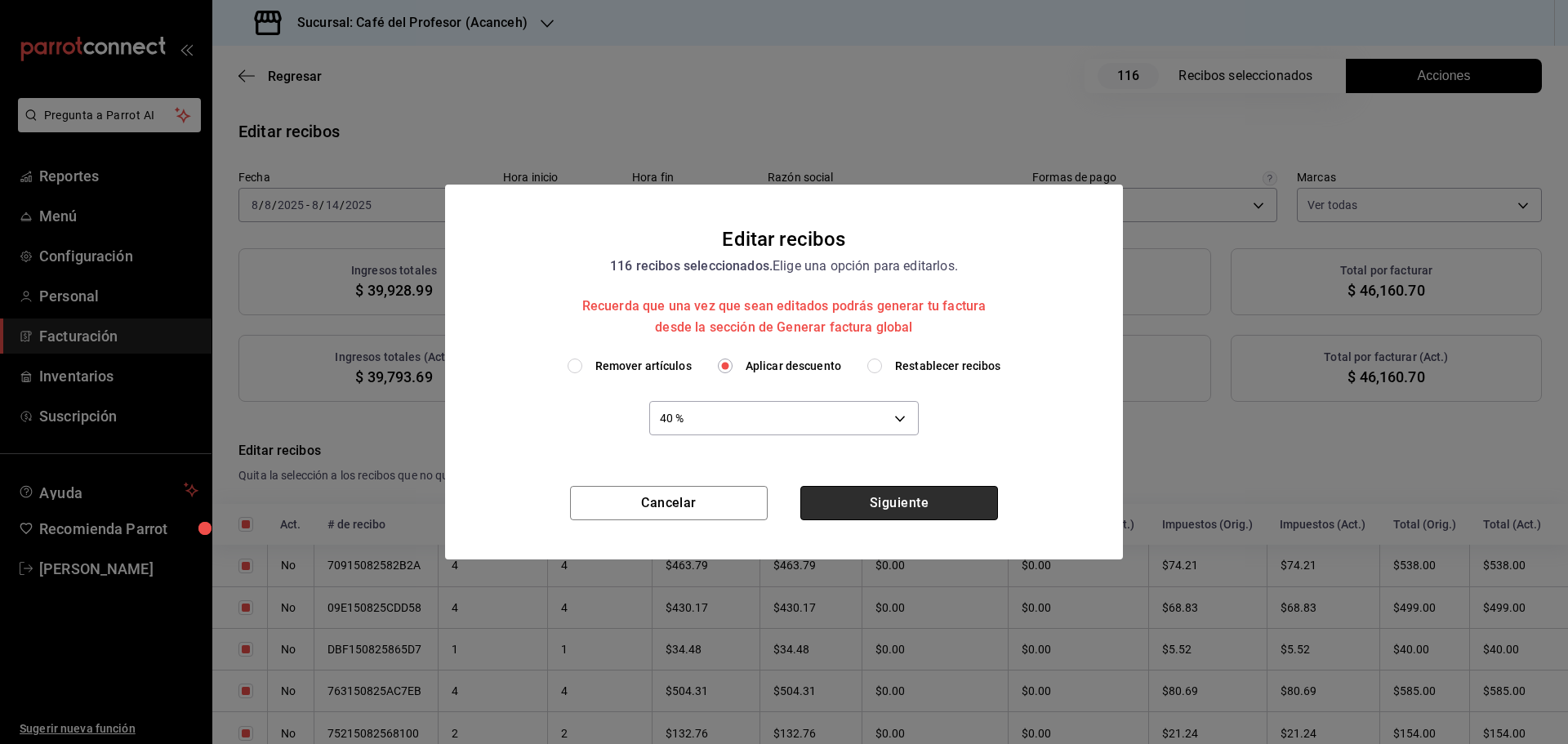
click at [927, 505] on button "Siguiente" at bounding box center [900, 503] width 198 height 34
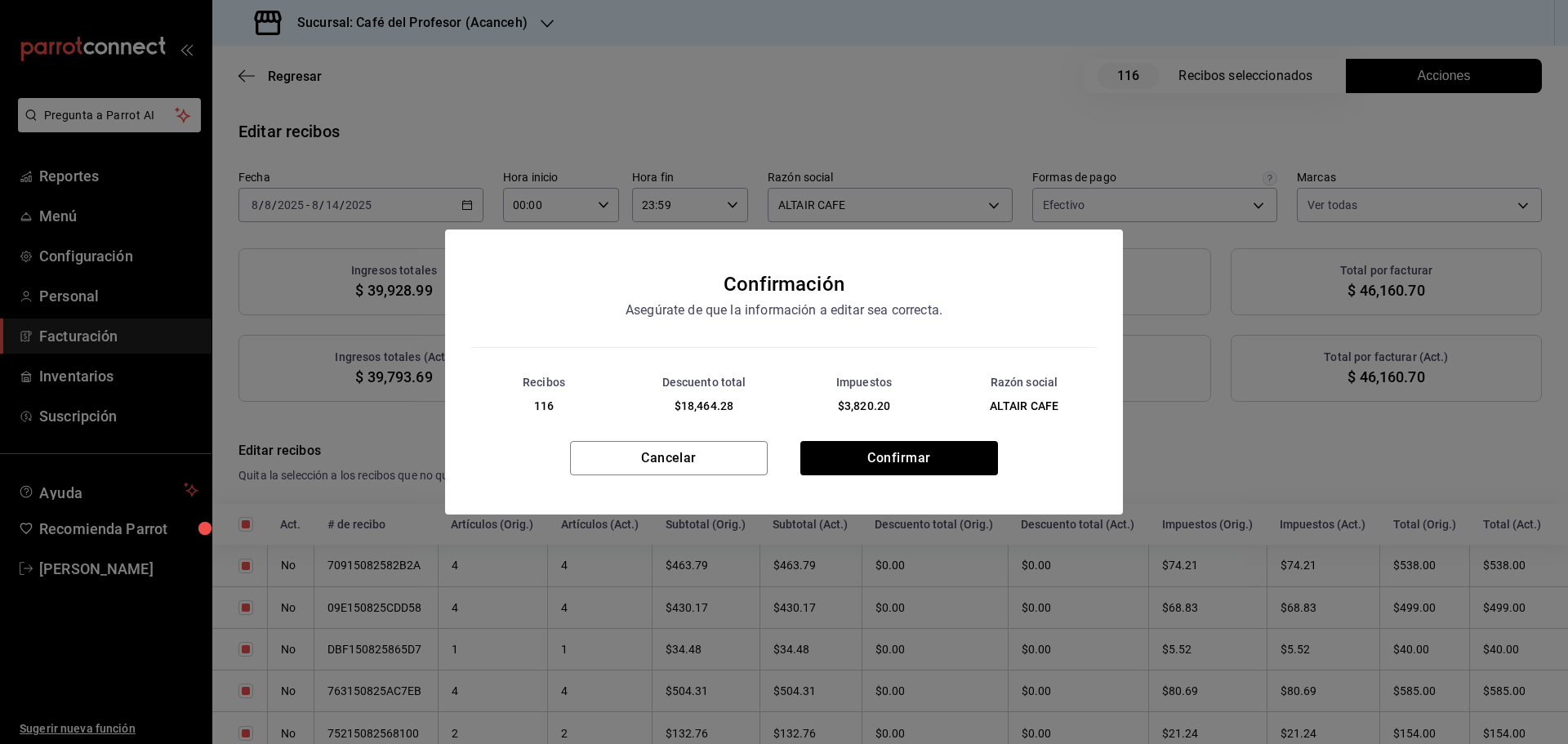
click at [907, 475] on div "Cancelar Confirmar" at bounding box center [784, 477] width 678 height 74
click at [903, 463] on button "Confirmar" at bounding box center [900, 458] width 198 height 34
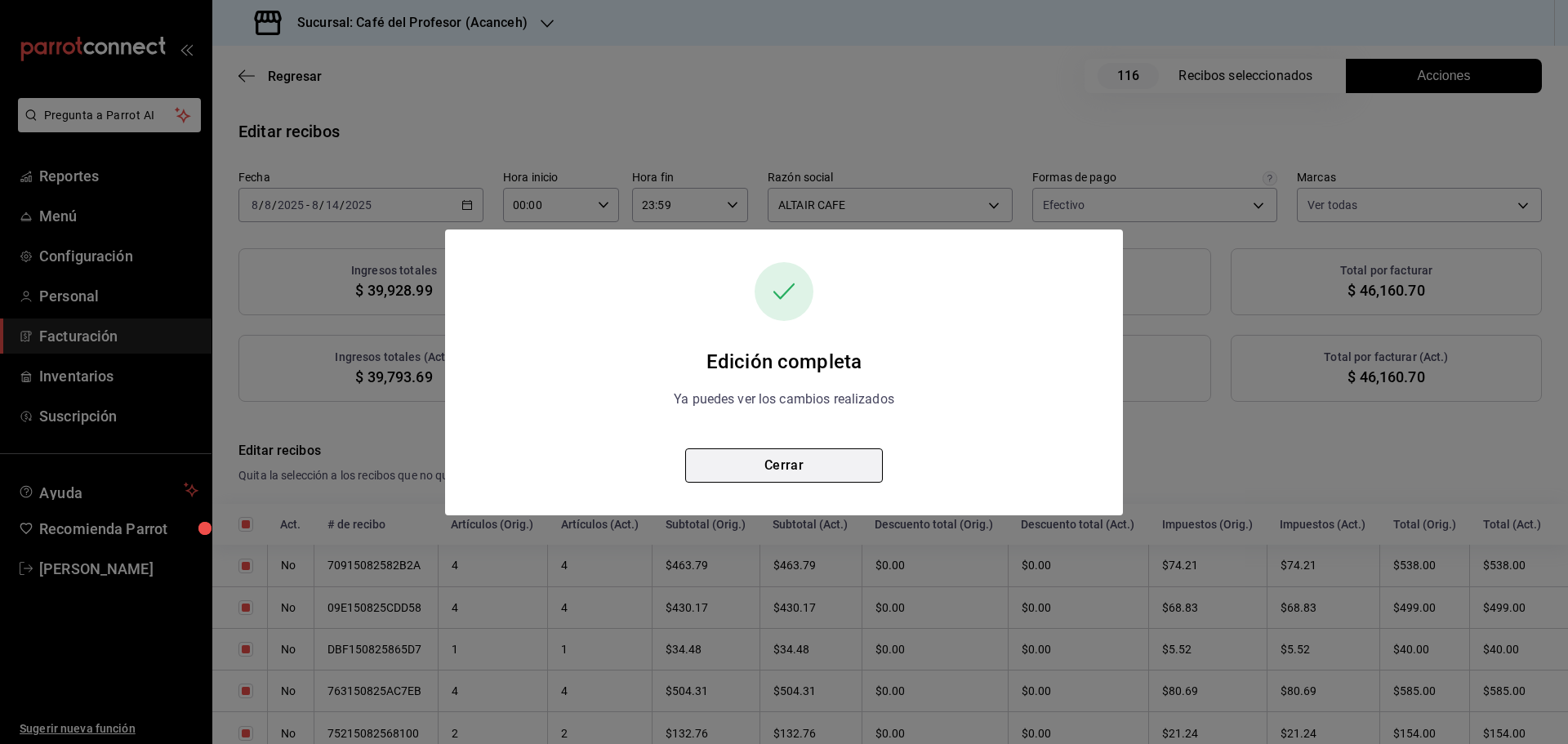
click at [755, 467] on button "Cerrar" at bounding box center [784, 465] width 198 height 34
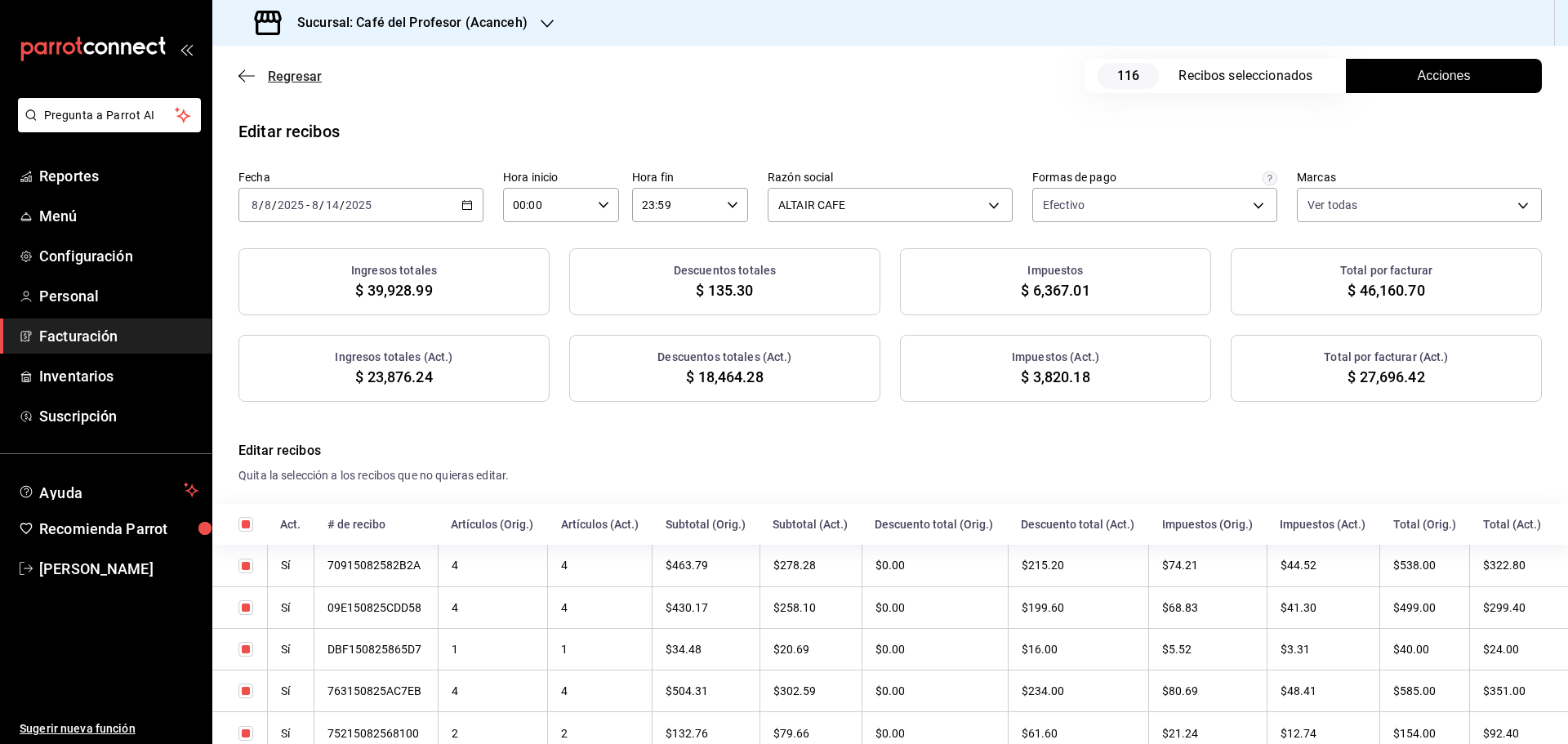
click at [241, 76] on icon "button" at bounding box center [247, 76] width 17 height 15
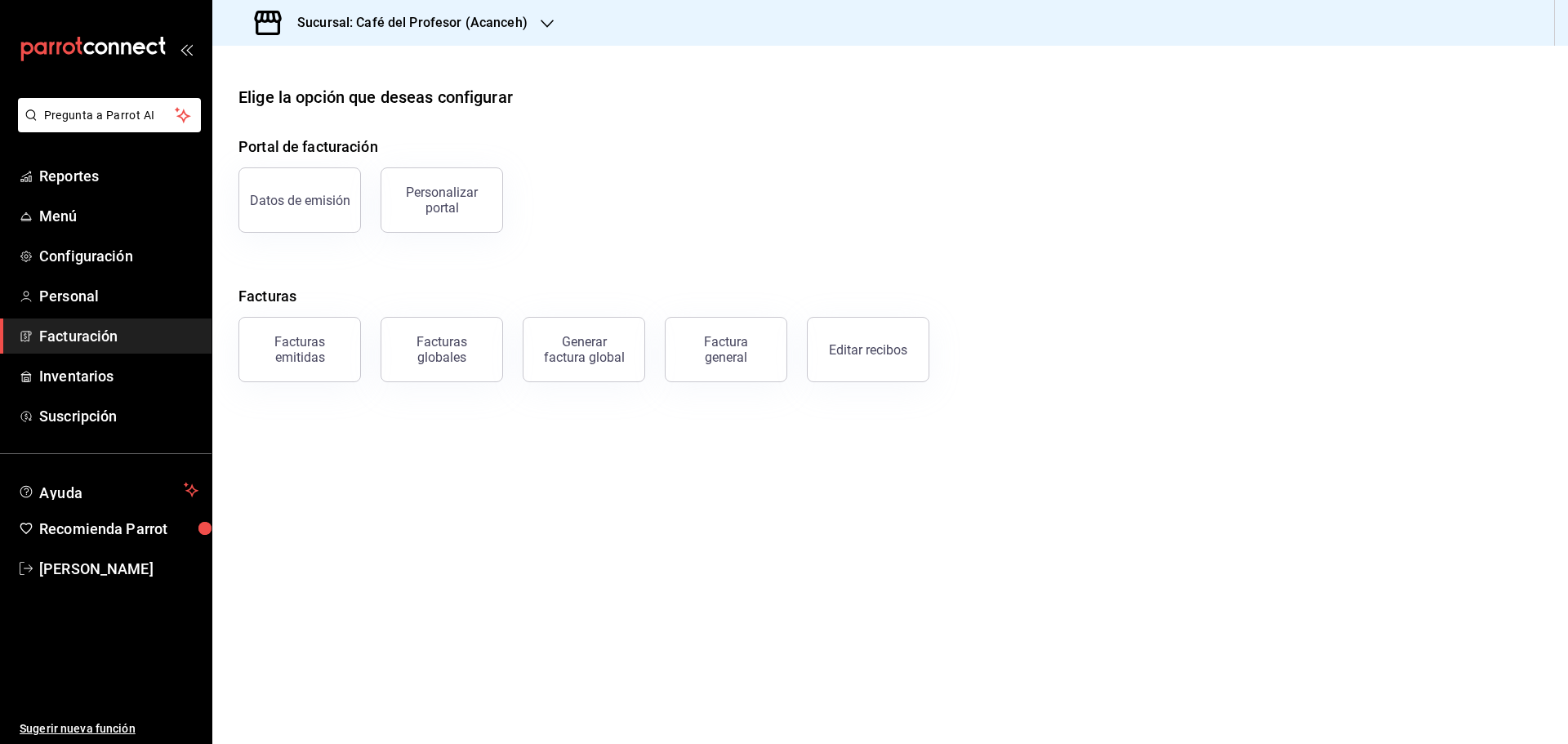
click at [73, 326] on span "Facturación" at bounding box center [118, 337] width 159 height 22
